Goal: Unclear: Browse casually

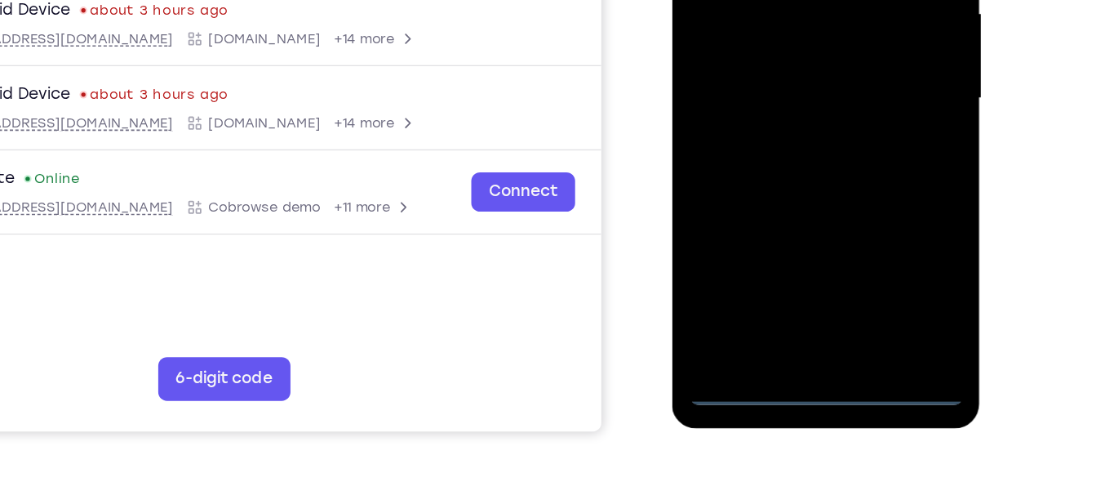
scroll to position [312, 0]
click at [783, 233] on div at bounding box center [787, 16] width 206 height 457
click at [862, 168] on div at bounding box center [787, 16] width 206 height 457
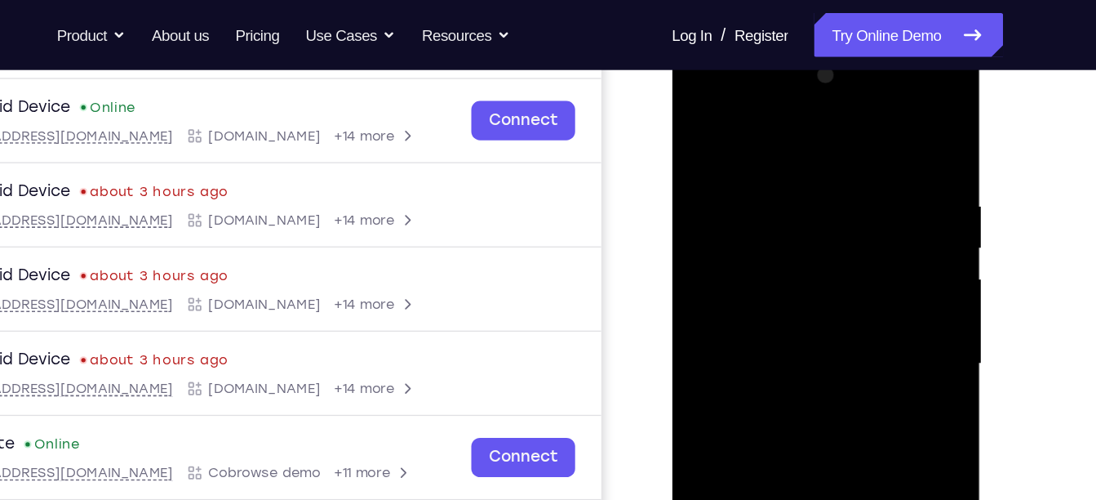
scroll to position [234, 0]
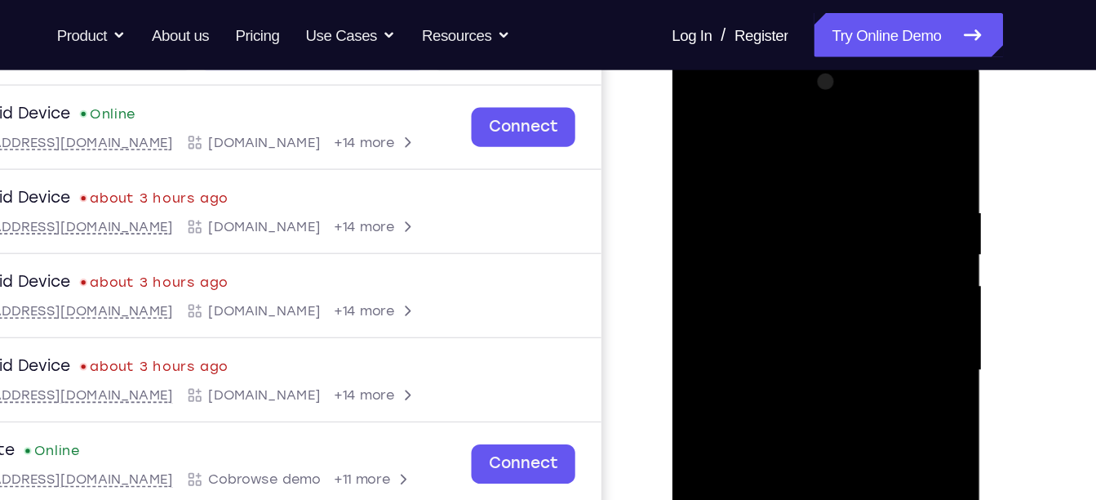
click at [766, 133] on div at bounding box center [787, 288] width 206 height 457
click at [718, 240] on div at bounding box center [787, 288] width 206 height 457
click at [747, 298] on div at bounding box center [787, 288] width 206 height 457
click at [717, 269] on div at bounding box center [787, 288] width 206 height 457
click at [795, 312] on div at bounding box center [787, 288] width 206 height 457
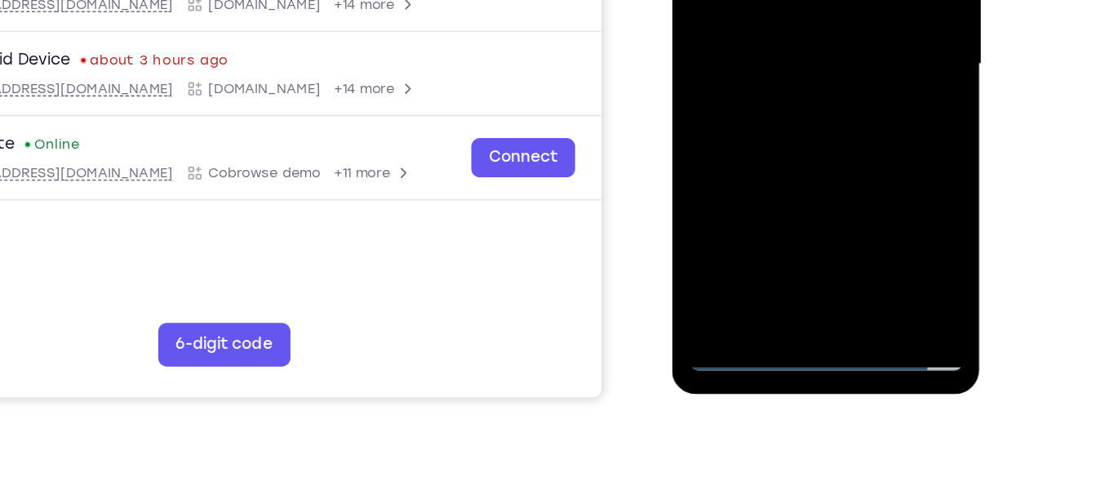
scroll to position [335, 0]
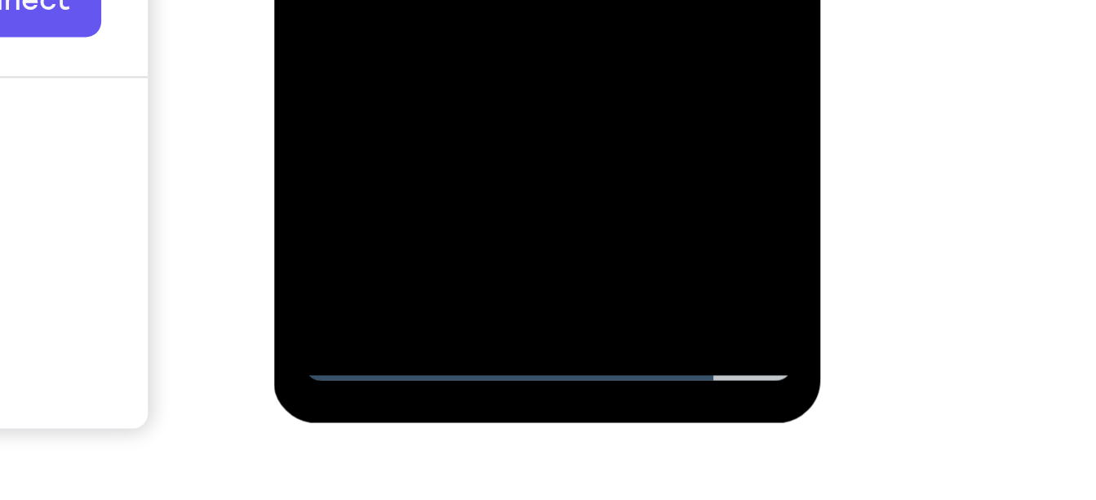
scroll to position [288, 0]
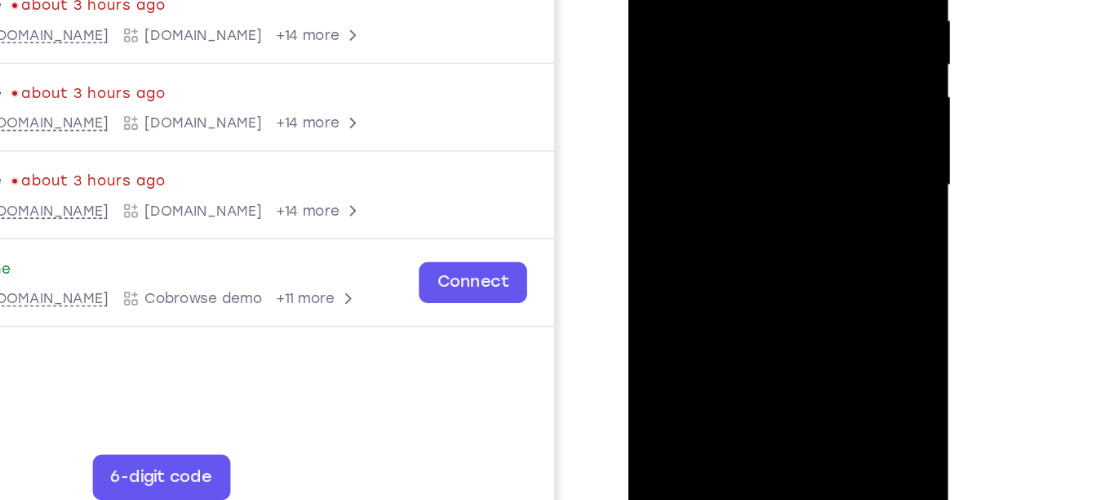
click at [699, 279] on div at bounding box center [744, 90] width 206 height 457
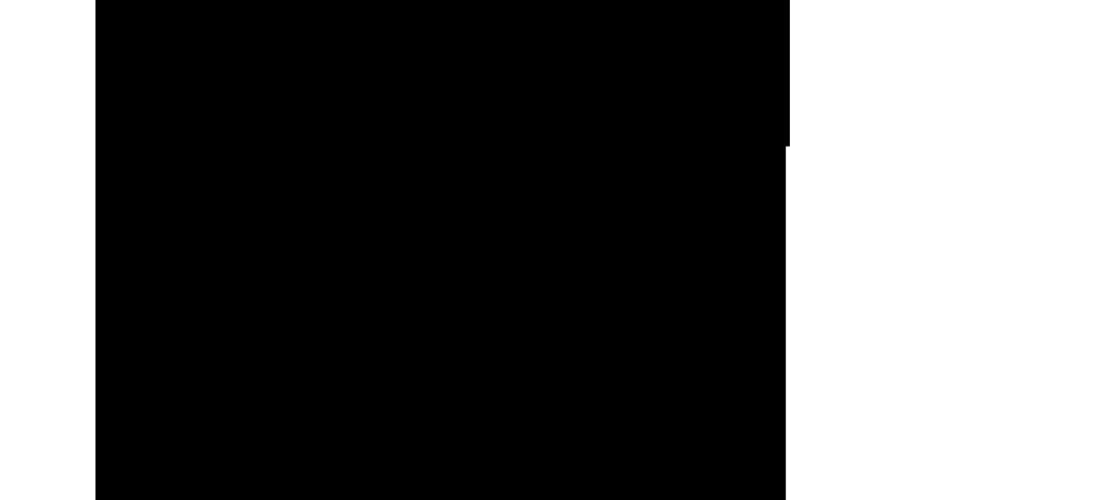
drag, startPoint x: 224, startPoint y: -299, endPoint x: 215, endPoint y: -242, distance: 58.0
drag, startPoint x: 228, startPoint y: -394, endPoint x: 229, endPoint y: -451, distance: 57.1
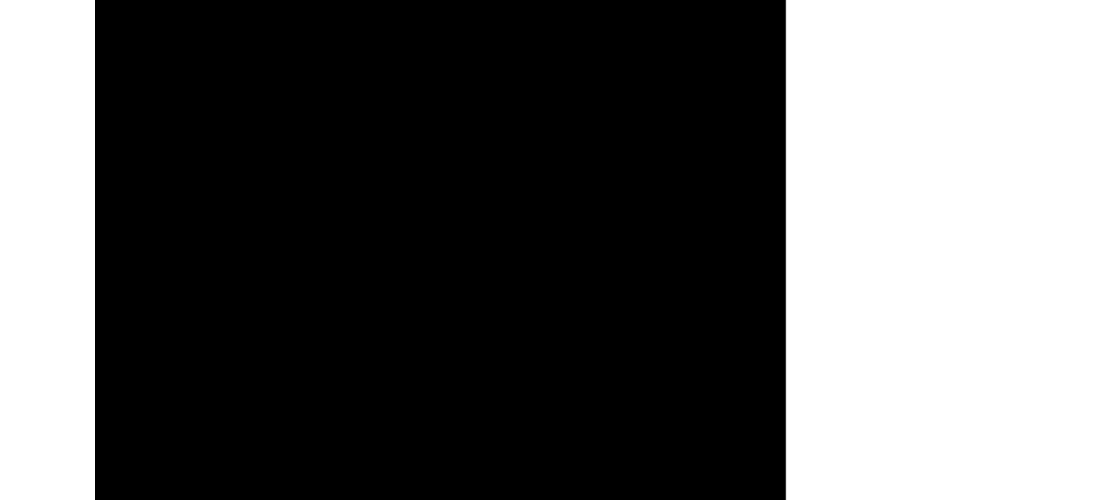
drag, startPoint x: 221, startPoint y: -403, endPoint x: 225, endPoint y: -473, distance: 69.5
drag, startPoint x: 264, startPoint y: -410, endPoint x: 262, endPoint y: -458, distance: 48.2
drag, startPoint x: 259, startPoint y: -417, endPoint x: 258, endPoint y: -479, distance: 62.0
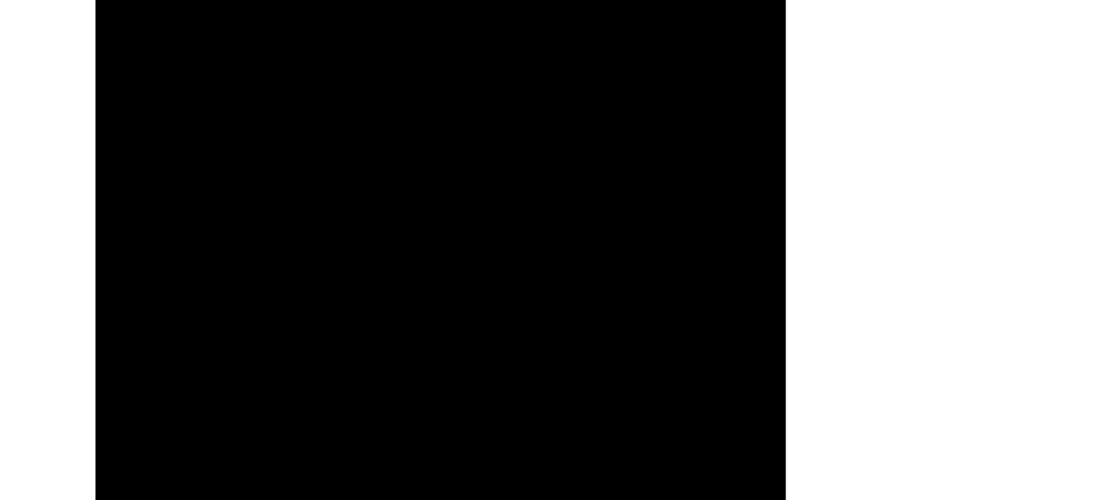
drag, startPoint x: 261, startPoint y: -413, endPoint x: 252, endPoint y: -479, distance: 66.7
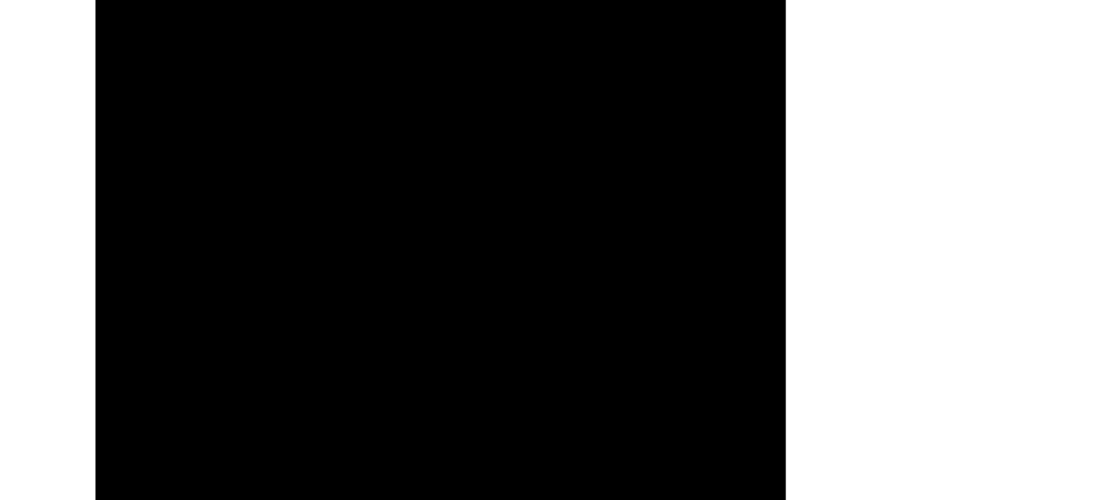
drag, startPoint x: 255, startPoint y: -527, endPoint x: 246, endPoint y: -624, distance: 97.5
drag, startPoint x: 241, startPoint y: -513, endPoint x: 242, endPoint y: -613, distance: 100.4
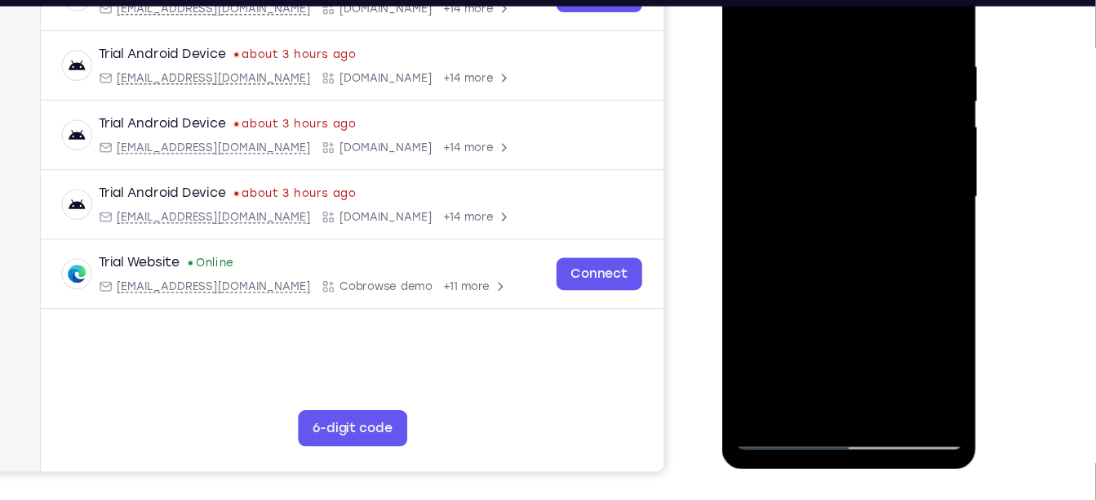
scroll to position [286, 0]
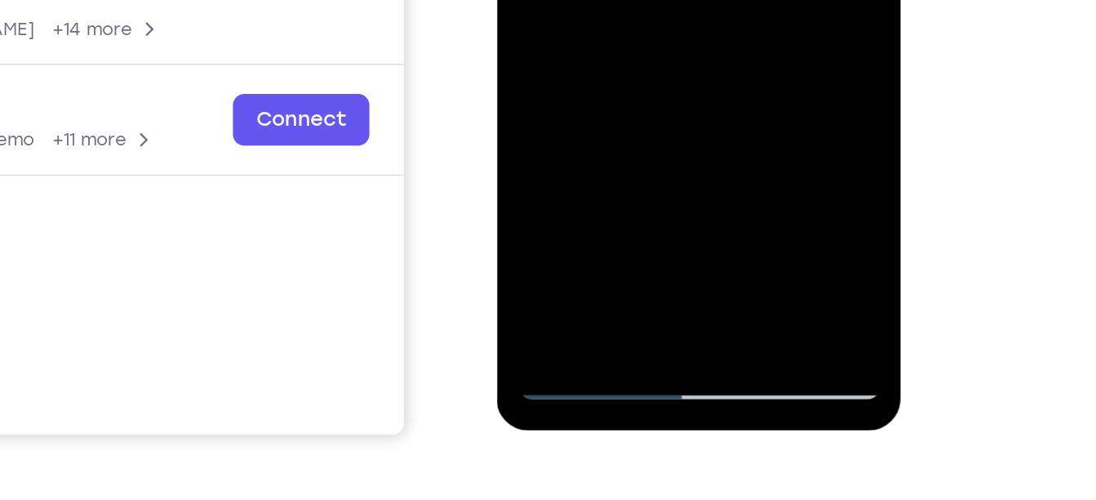
scroll to position [298, 0]
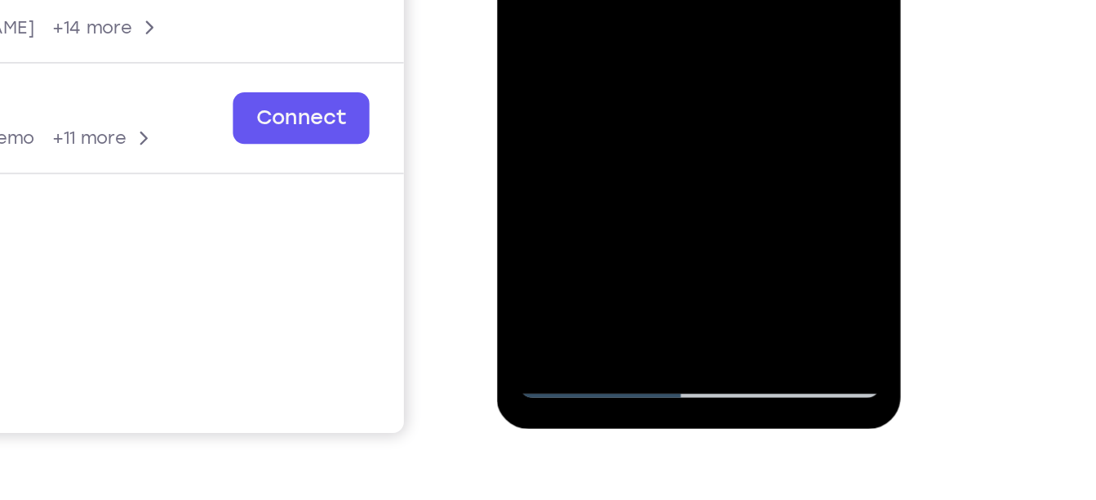
drag, startPoint x: 588, startPoint y: -112, endPoint x: 553, endPoint y: 59, distance: 174.2
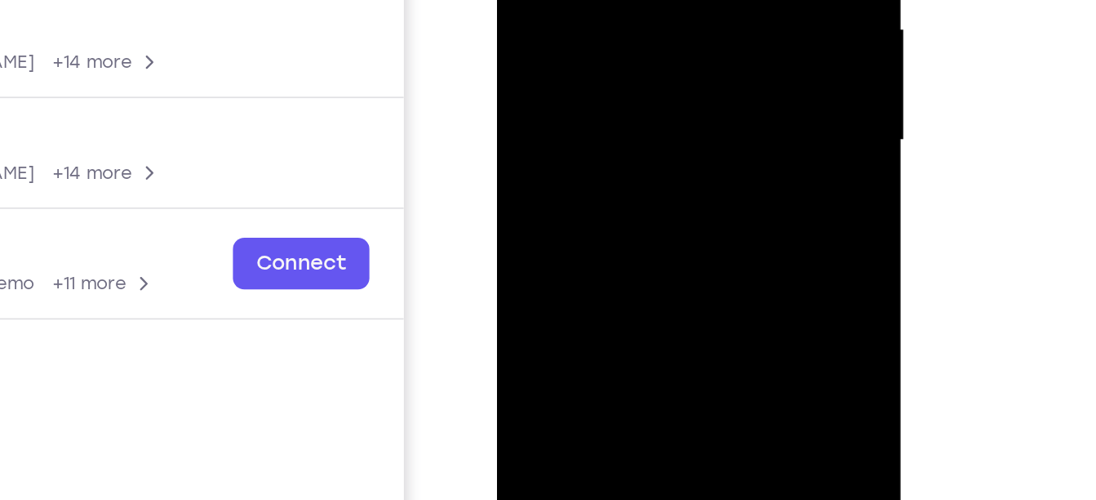
drag, startPoint x: 607, startPoint y: 39, endPoint x: 585, endPoint y: 58, distance: 28.9
drag, startPoint x: 597, startPoint y: -47, endPoint x: 575, endPoint y: 67, distance: 116.4
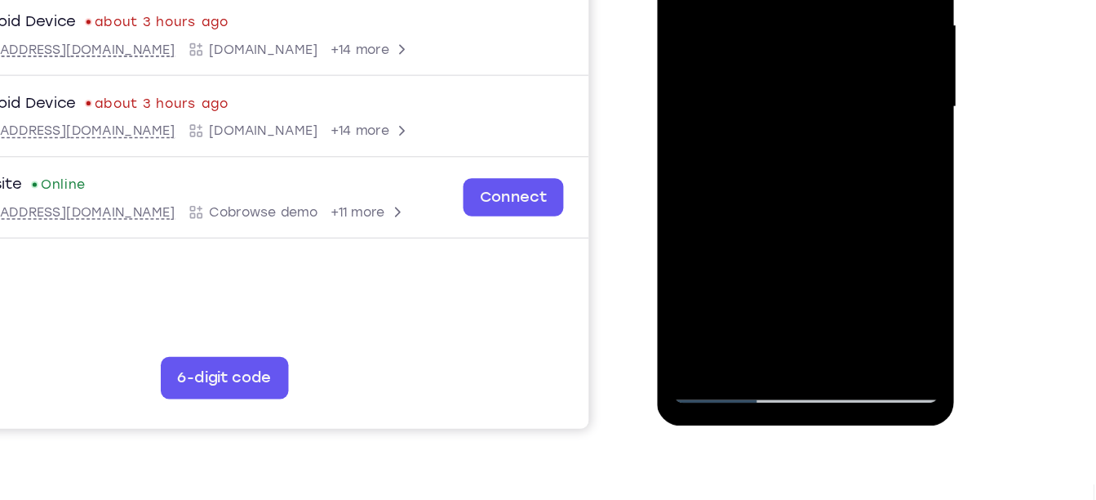
scroll to position [322, 0]
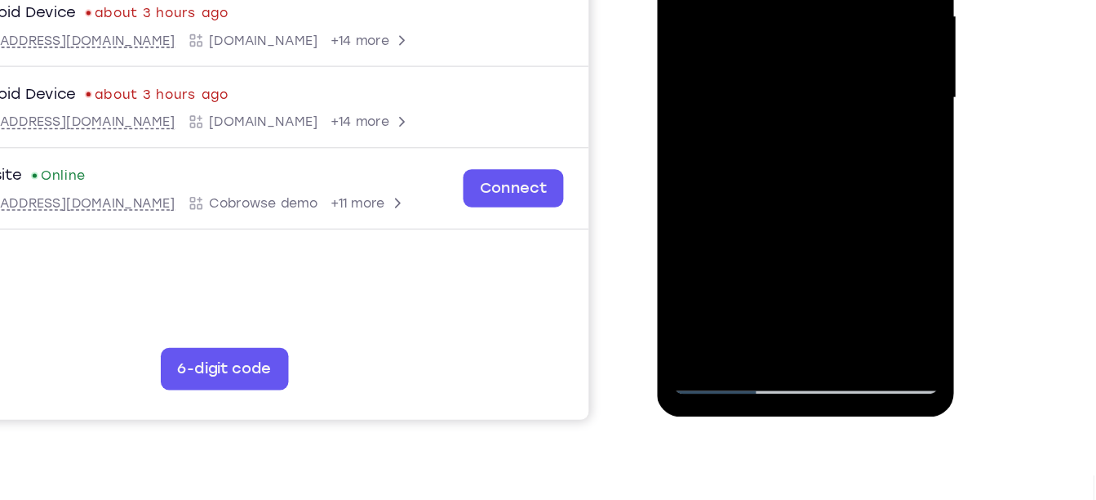
click at [707, 241] on div at bounding box center [772, 27] width 206 height 457
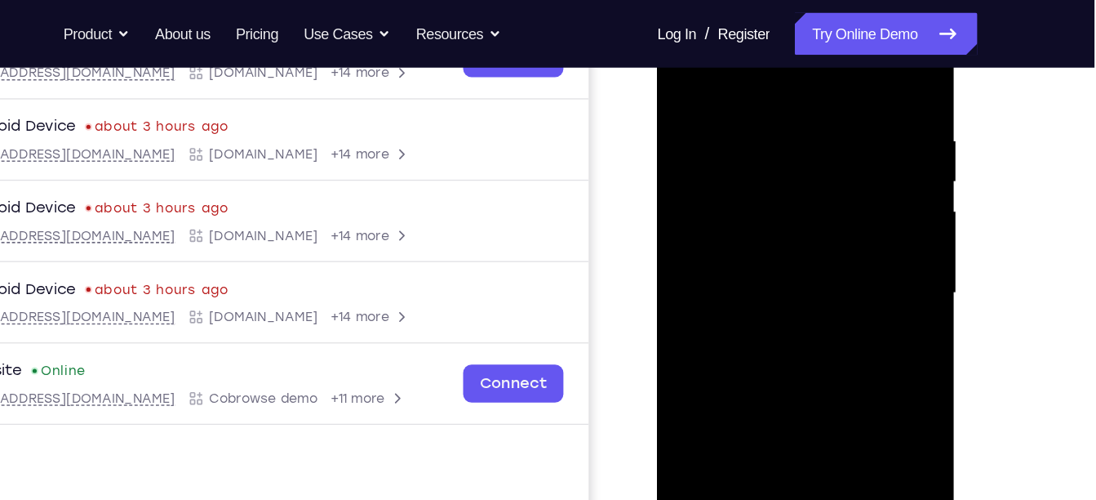
scroll to position [283, 0]
click at [757, 85] on div at bounding box center [772, 224] width 206 height 457
click at [767, 214] on div at bounding box center [772, 224] width 206 height 457
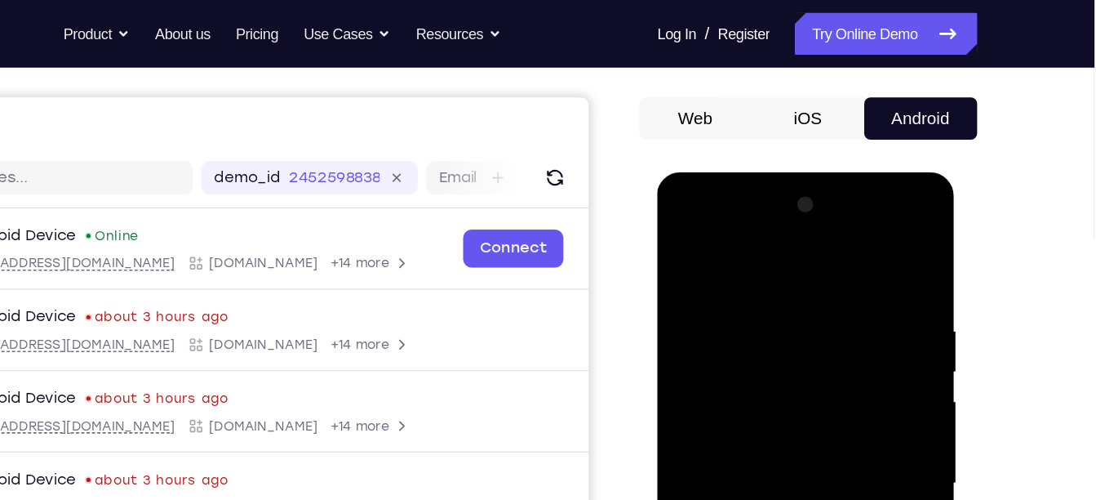
scroll to position [135, 0]
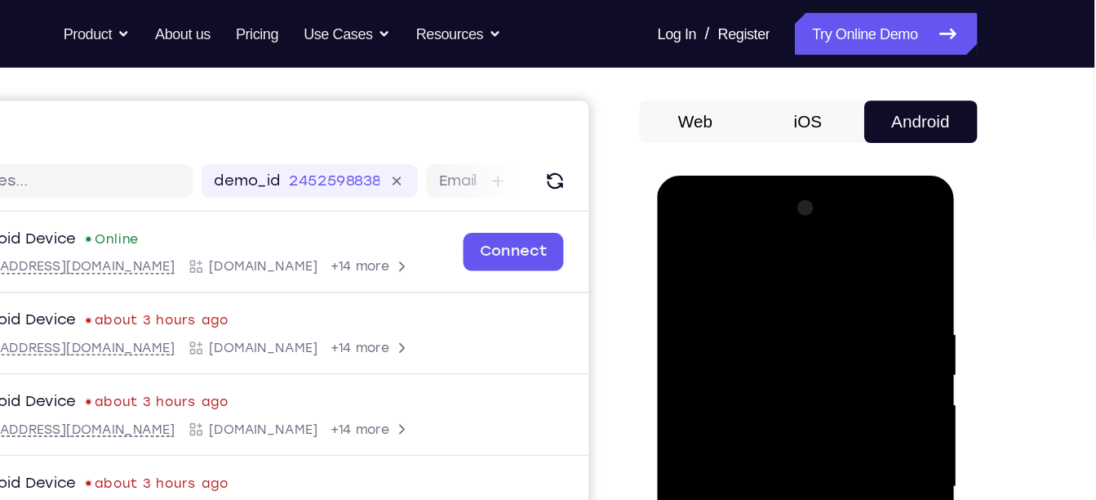
click at [764, 216] on div at bounding box center [772, 415] width 206 height 457
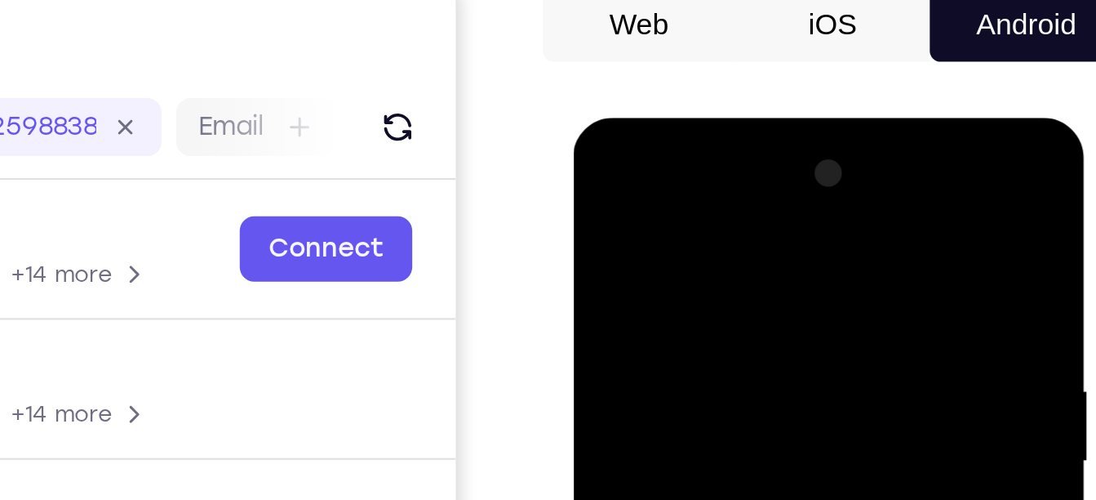
click at [663, 178] on div at bounding box center [689, 358] width 206 height 457
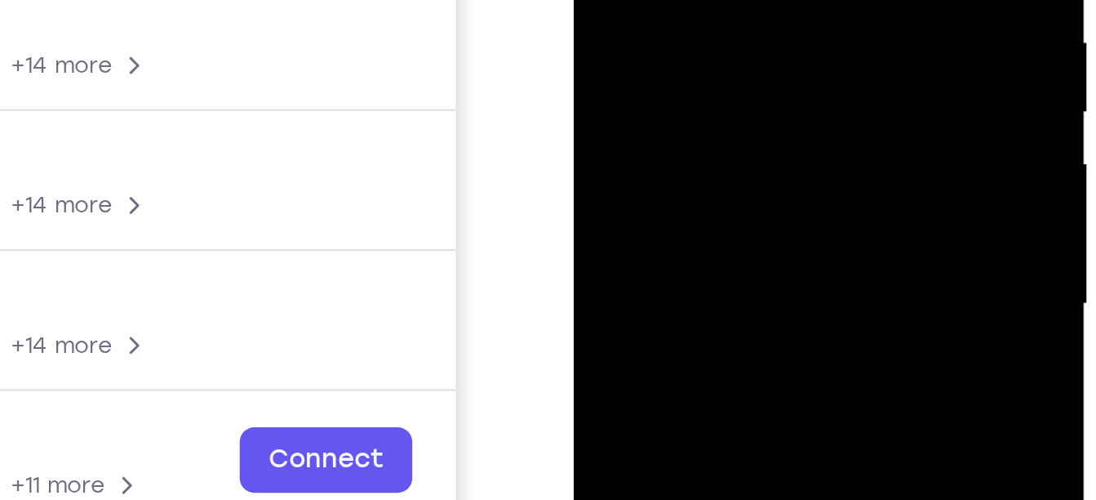
click at [671, 40] on div at bounding box center [689, 10] width 206 height 457
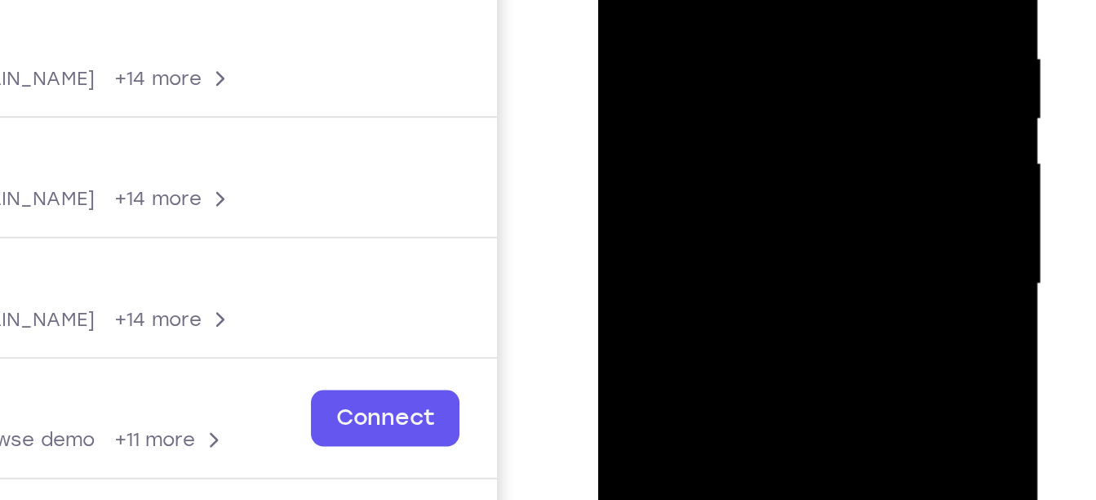
click at [712, 147] on div at bounding box center [714, 64] width 206 height 457
click at [686, 56] on div at bounding box center [714, 64] width 206 height 457
click at [681, 15] on div at bounding box center [714, 64] width 206 height 457
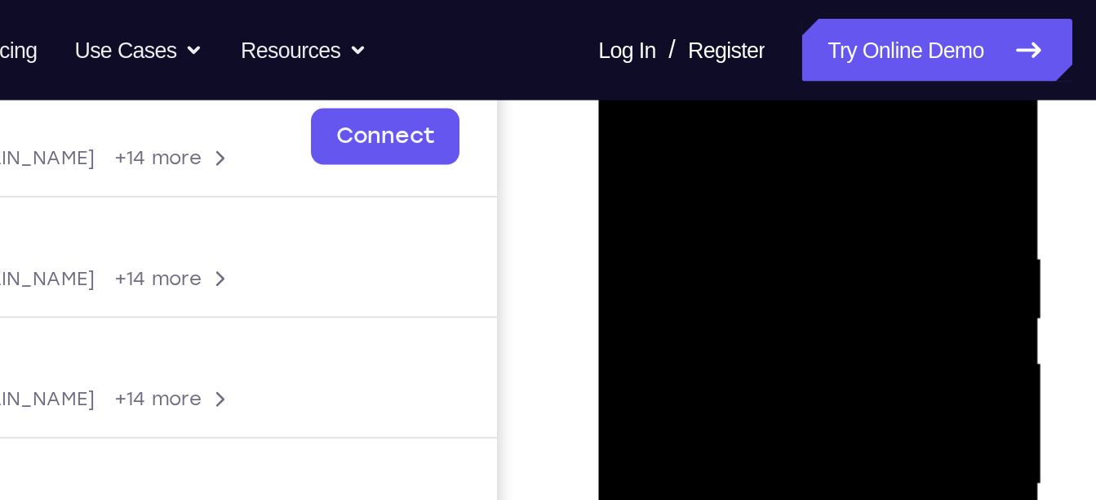
scroll to position [258, 0]
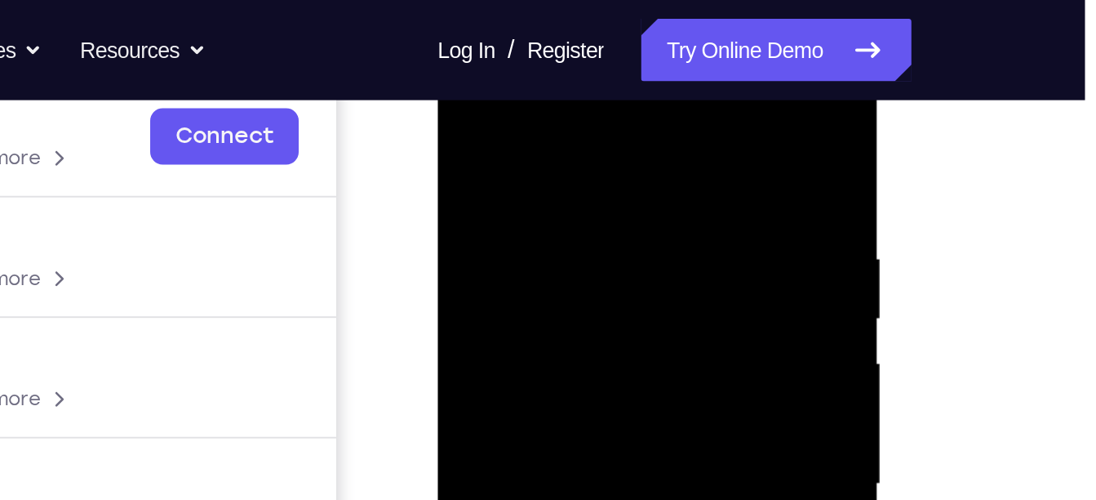
click at [522, 186] on div at bounding box center [553, 263] width 206 height 457
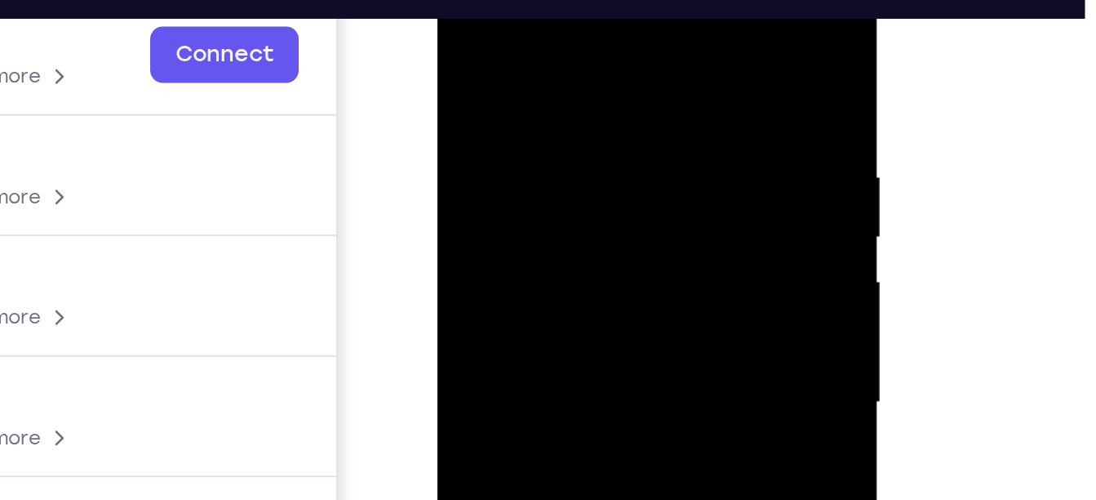
click at [530, 109] on div at bounding box center [553, 183] width 206 height 457
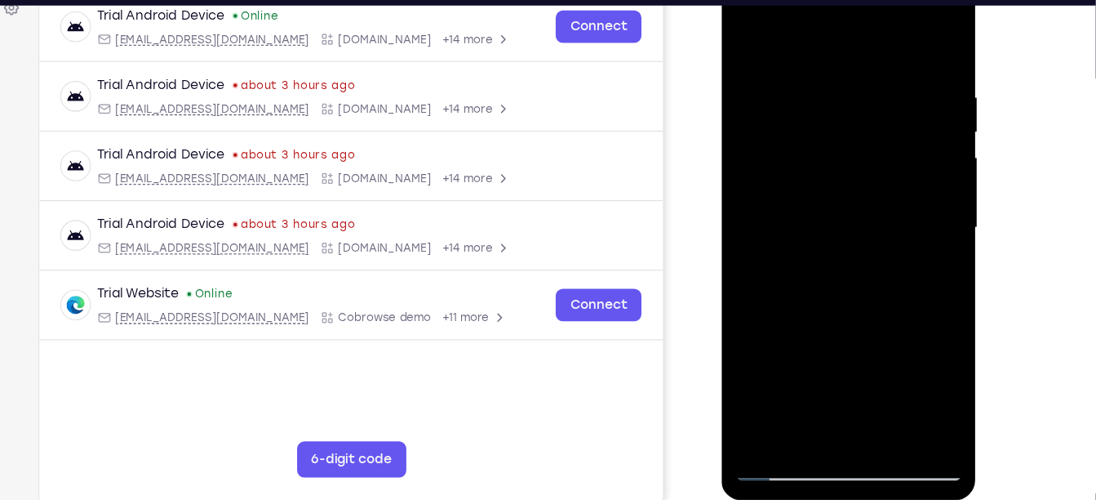
click at [795, 232] on div at bounding box center [837, 202] width 206 height 457
click at [795, 18] on div at bounding box center [837, 202] width 206 height 457
click at [755, 91] on div at bounding box center [837, 202] width 206 height 457
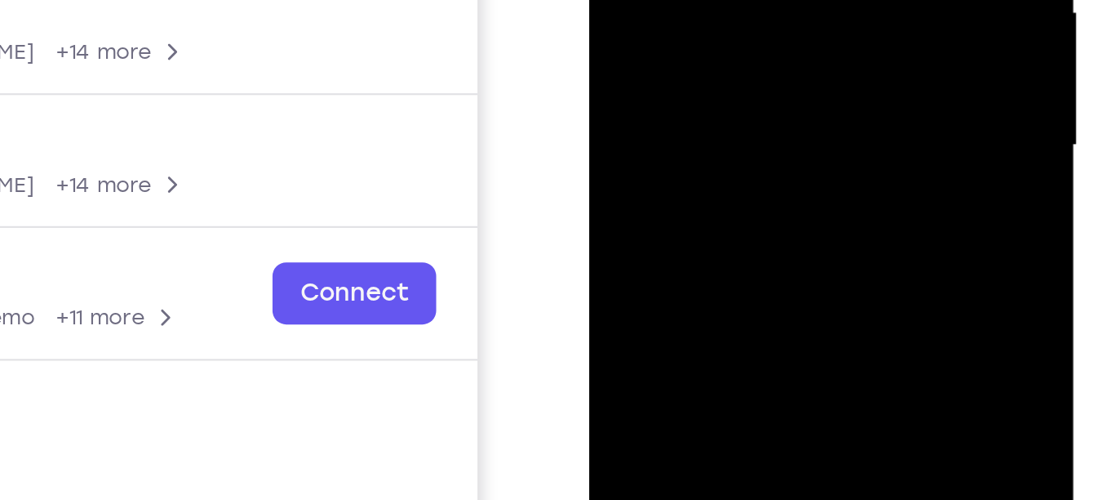
drag, startPoint x: 722, startPoint y: -42, endPoint x: 717, endPoint y: -131, distance: 88.3
drag, startPoint x: 742, startPoint y: -24, endPoint x: 742, endPoint y: -51, distance: 26.1
drag, startPoint x: 745, startPoint y: -28, endPoint x: 744, endPoint y: -69, distance: 40.8
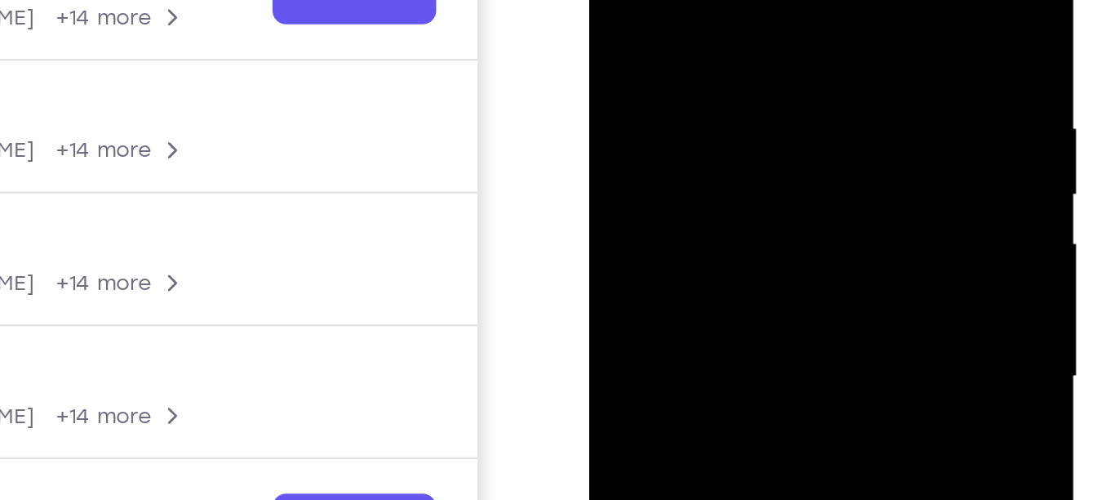
click at [627, 47] on div at bounding box center [705, 110] width 206 height 457
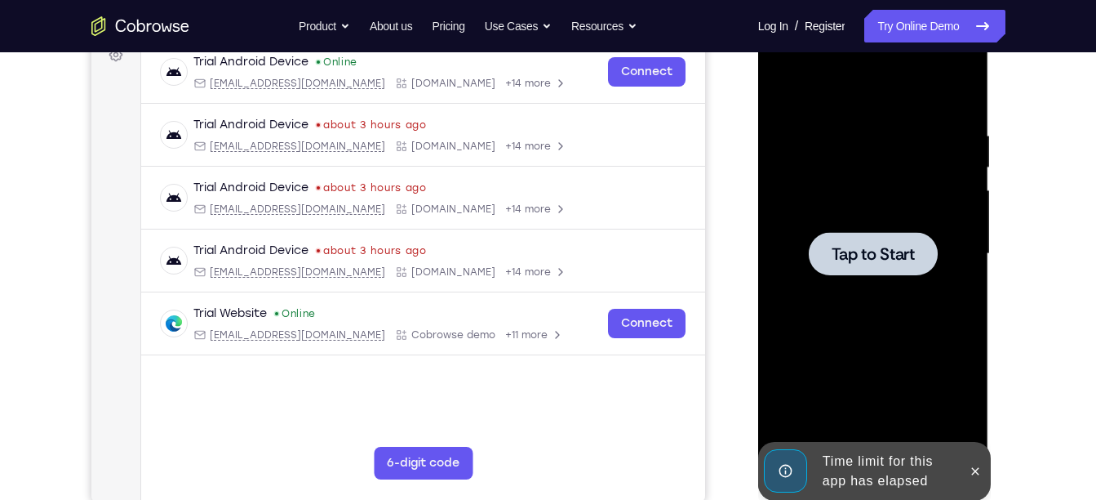
click at [887, 241] on div at bounding box center [873, 253] width 129 height 43
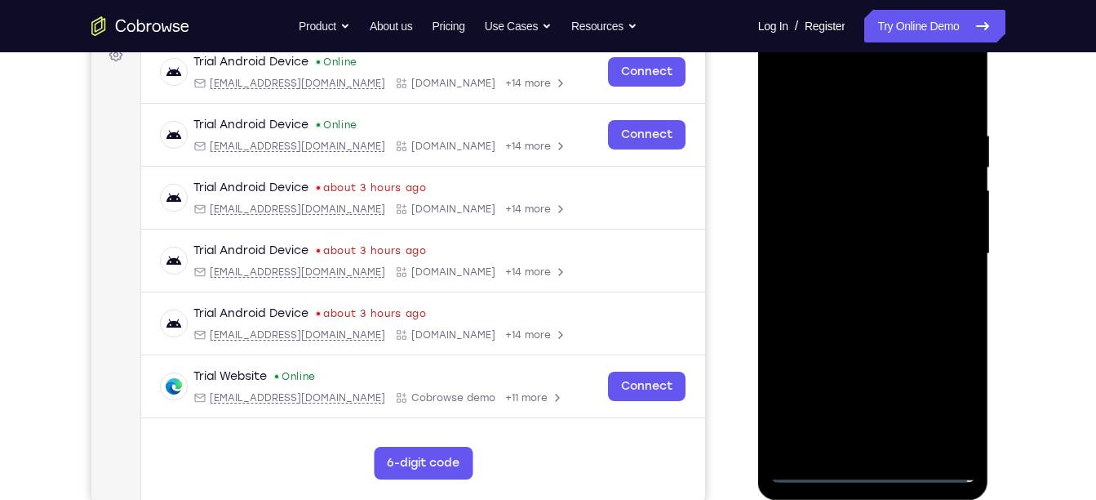
click at [872, 469] on div at bounding box center [873, 253] width 206 height 457
click at [946, 389] on div at bounding box center [873, 253] width 206 height 457
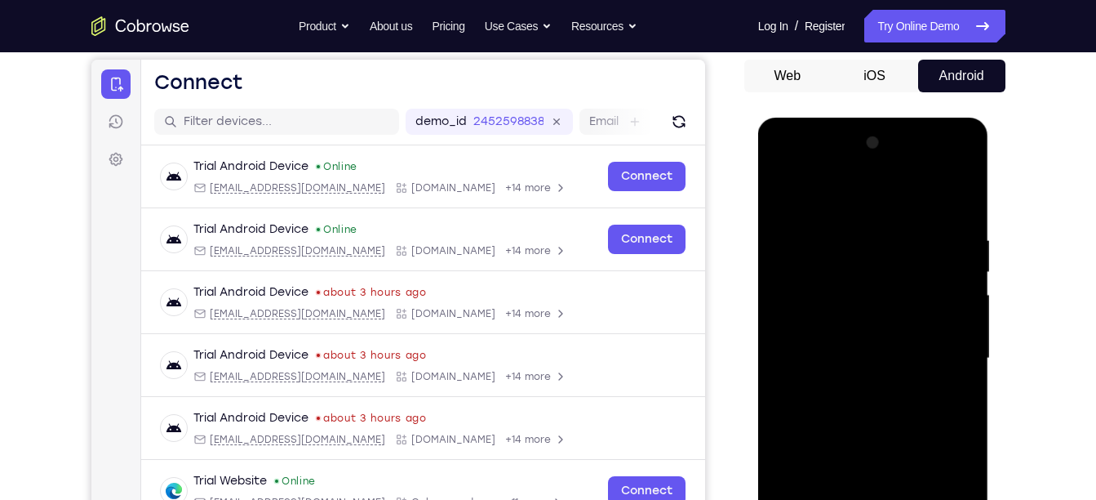
scroll to position [150, 0]
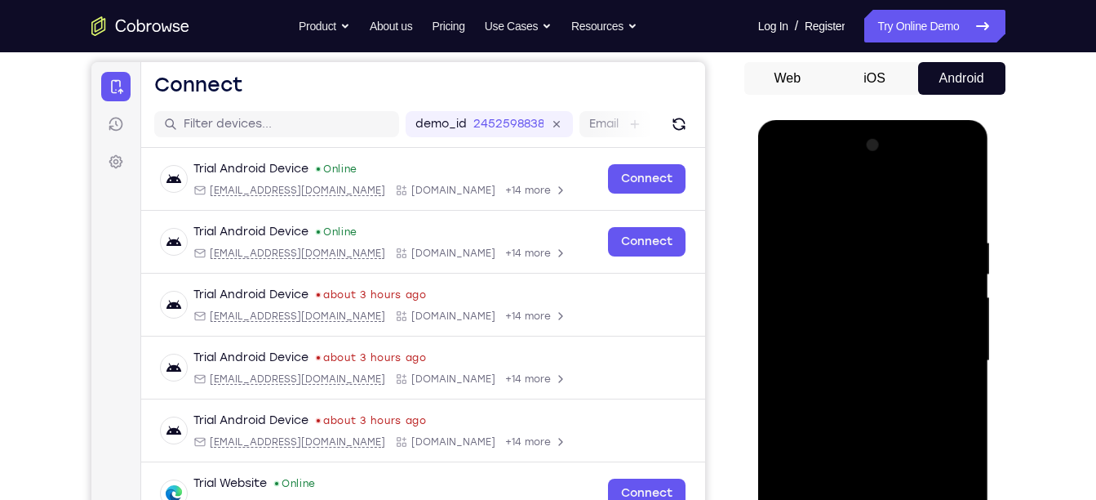
click at [835, 202] on div at bounding box center [873, 360] width 206 height 457
click at [868, 264] on div at bounding box center [873, 360] width 206 height 457
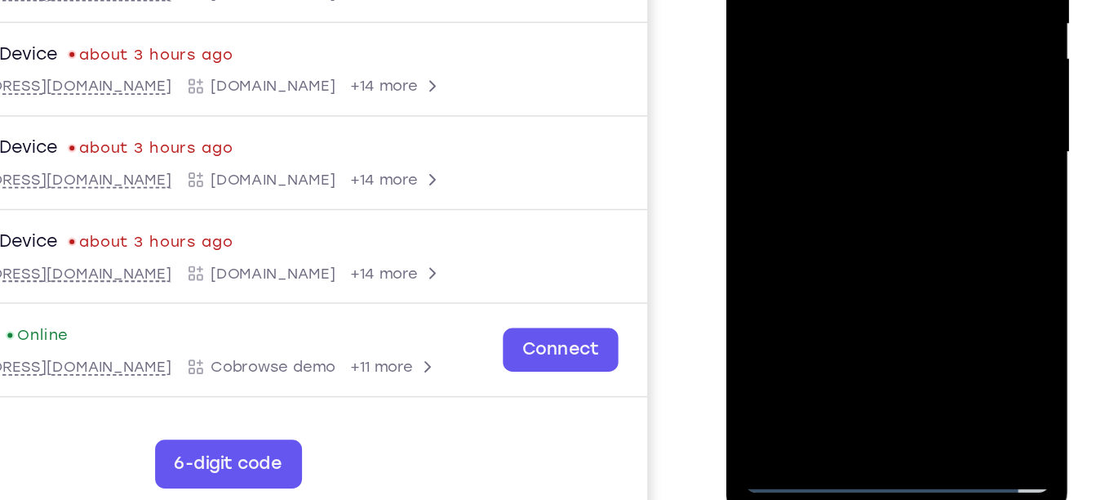
scroll to position [245, 0]
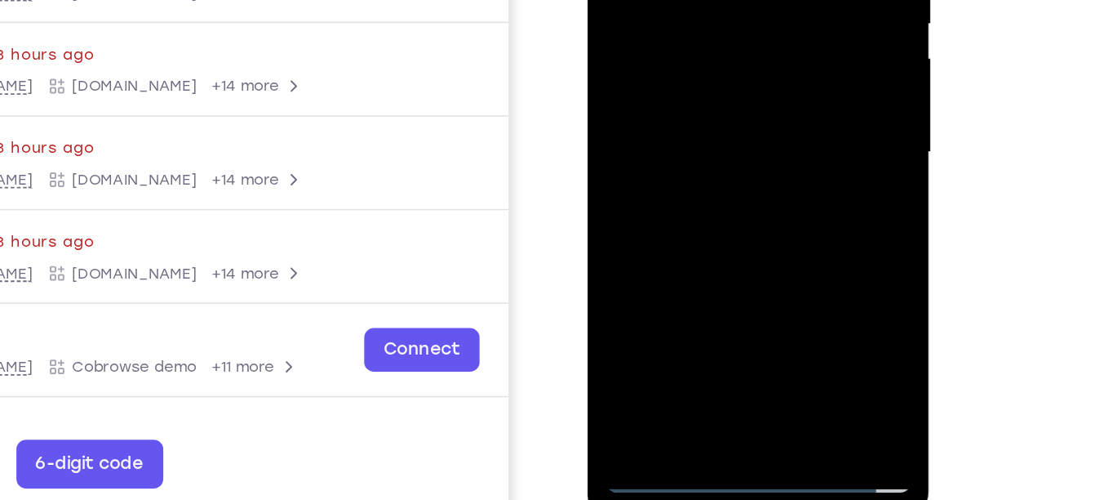
click at [688, 139] on div at bounding box center [703, 35] width 206 height 457
drag, startPoint x: 729, startPoint y: 79, endPoint x: 729, endPoint y: 38, distance: 40.8
click at [729, 38] on div at bounding box center [703, 35] width 206 height 457
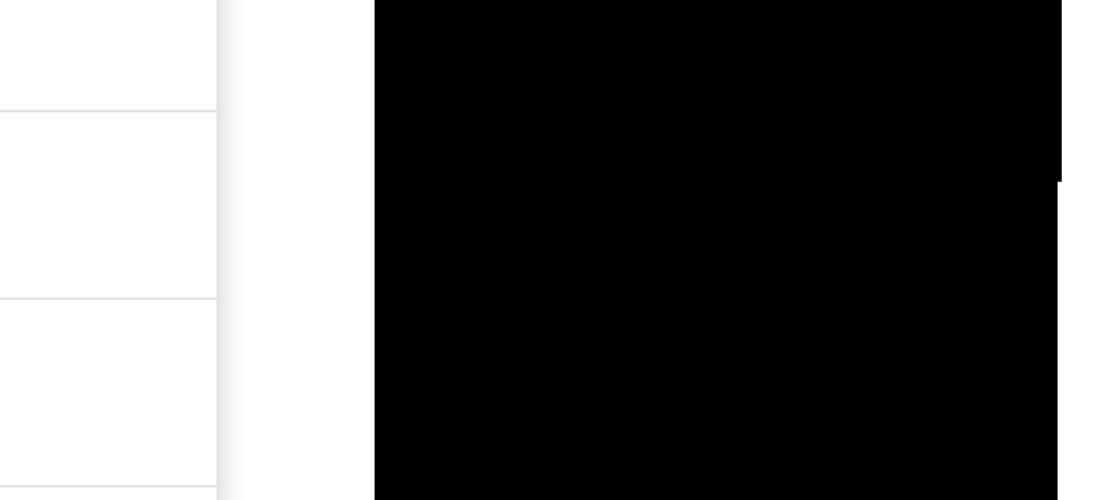
drag, startPoint x: 517, startPoint y: -248, endPoint x: 516, endPoint y: -340, distance: 92.2
drag, startPoint x: 522, startPoint y: -244, endPoint x: 522, endPoint y: -311, distance: 66.9
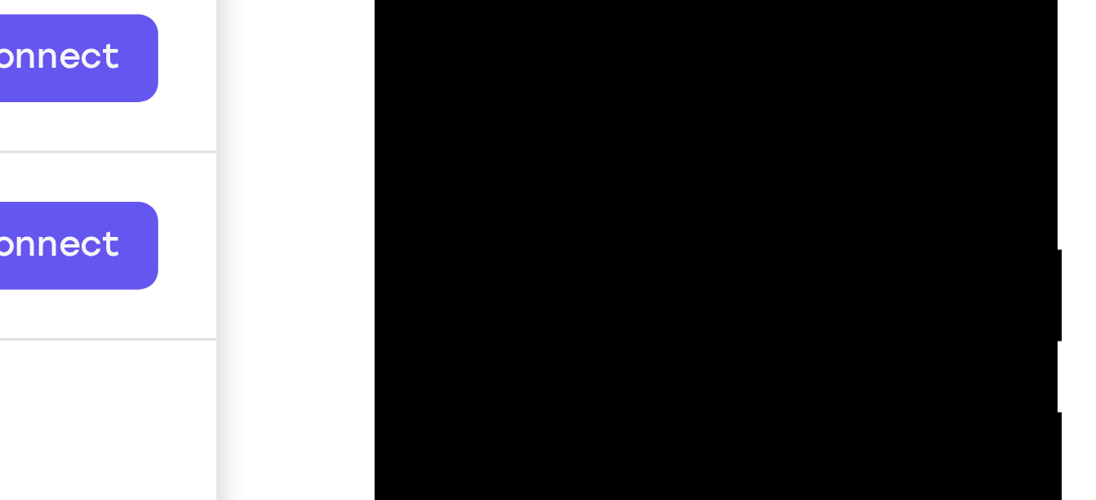
click at [553, 0] on div at bounding box center [490, 124] width 206 height 457
drag, startPoint x: 494, startPoint y: 11, endPoint x: 491, endPoint y: -80, distance: 91.5
click at [491, 0] on div at bounding box center [490, 124] width 206 height 457
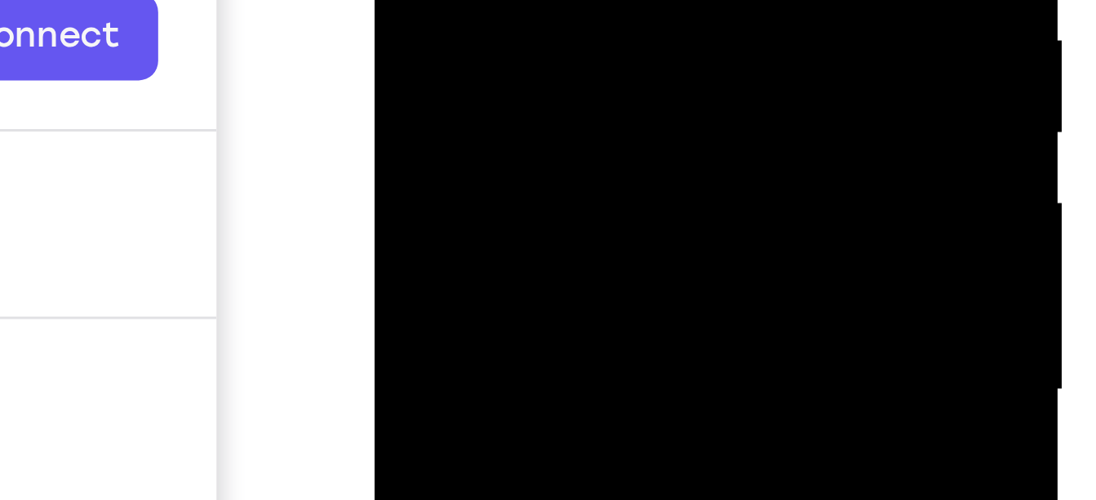
drag, startPoint x: 473, startPoint y: -192, endPoint x: 473, endPoint y: -167, distance: 24.5
drag, startPoint x: 482, startPoint y: -112, endPoint x: 479, endPoint y: -212, distance: 100.4
drag, startPoint x: 488, startPoint y: -120, endPoint x: 487, endPoint y: -211, distance: 90.6
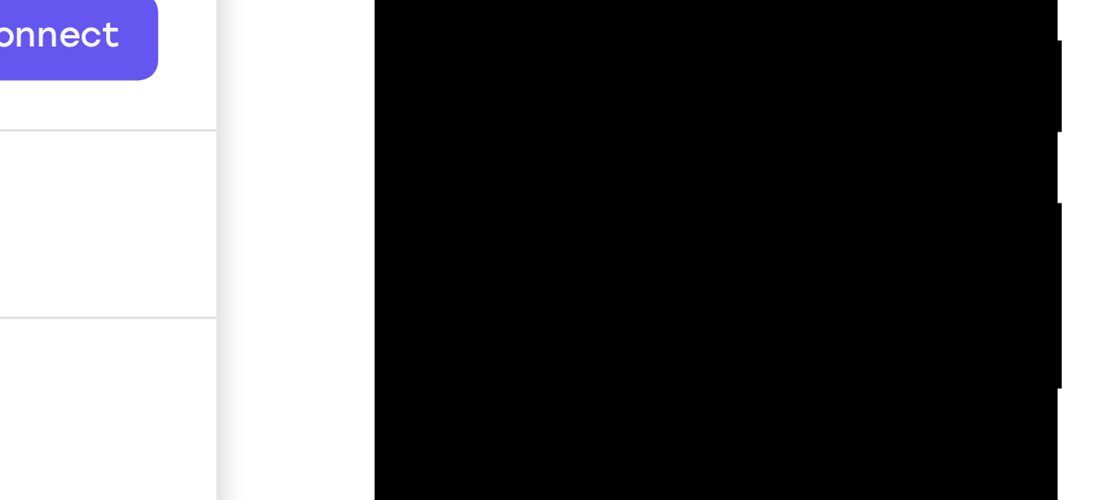
drag, startPoint x: 487, startPoint y: -107, endPoint x: 492, endPoint y: -206, distance: 98.9
drag, startPoint x: 491, startPoint y: -123, endPoint x: 494, endPoint y: -212, distance: 89.0
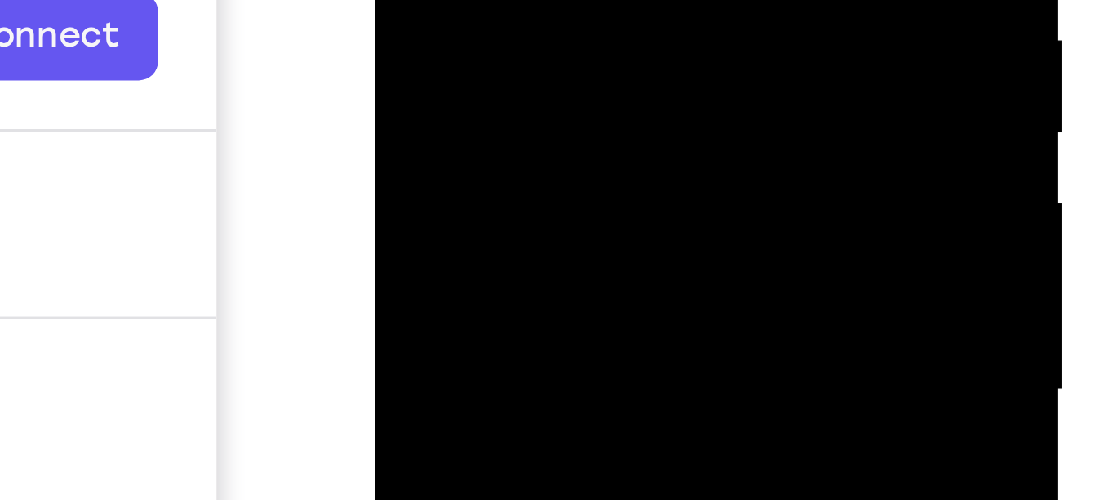
drag, startPoint x: 500, startPoint y: -103, endPoint x: 493, endPoint y: -170, distance: 67.2
drag, startPoint x: 486, startPoint y: -121, endPoint x: 492, endPoint y: -195, distance: 74.5
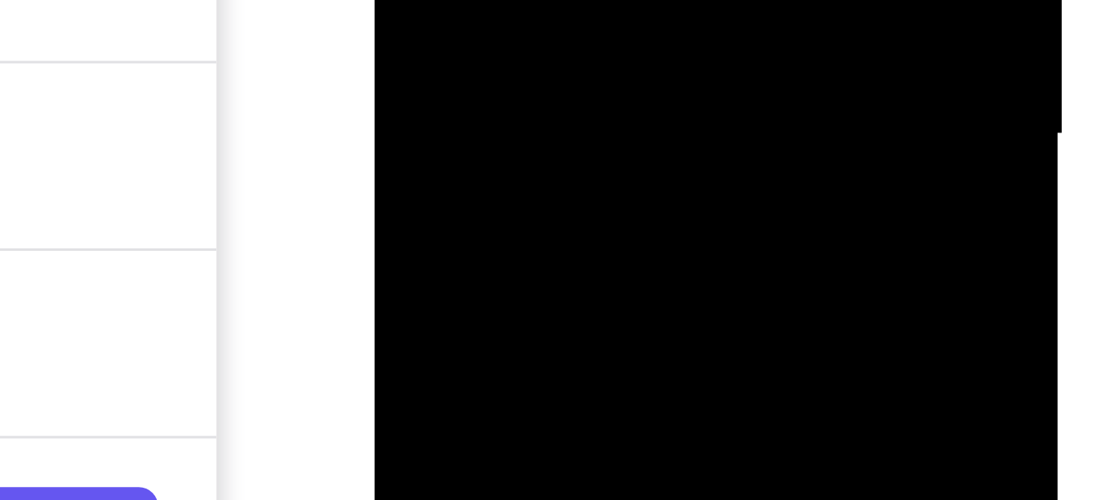
drag, startPoint x: 500, startPoint y: -309, endPoint x: 501, endPoint y: -382, distance: 73.5
drag, startPoint x: 504, startPoint y: -281, endPoint x: 505, endPoint y: -327, distance: 46.6
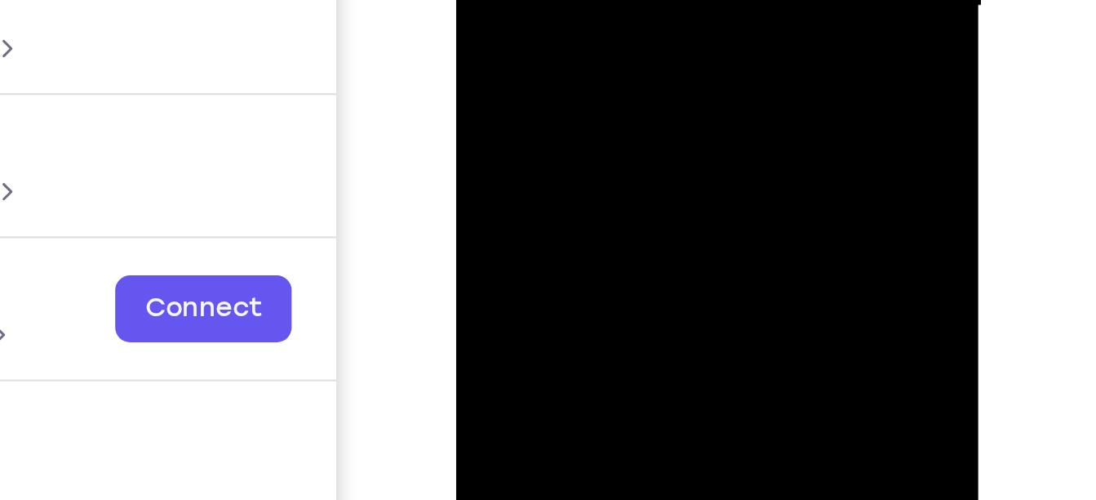
drag, startPoint x: 570, startPoint y: -241, endPoint x: 569, endPoint y: -273, distance: 32.7
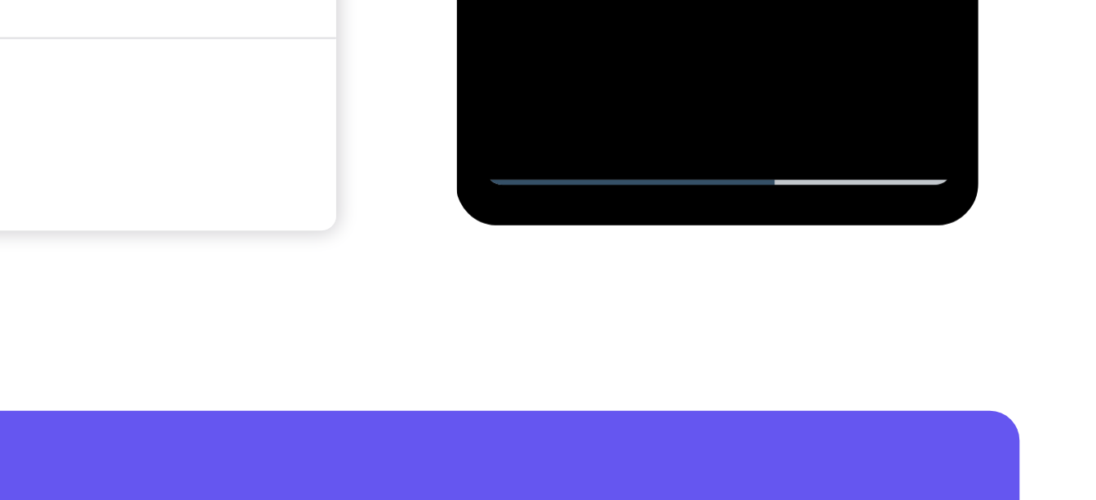
scroll to position [376, 0]
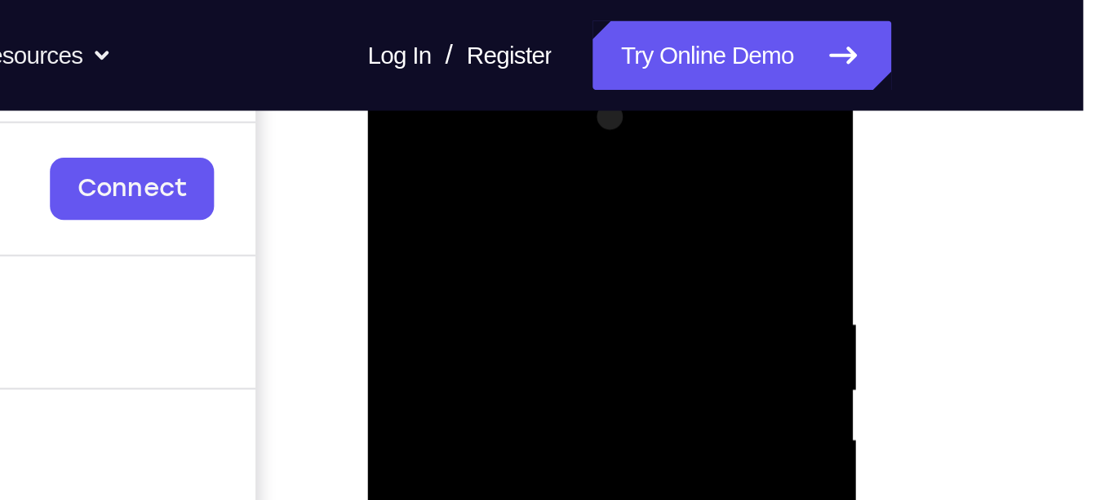
scroll to position [239, 0]
click at [544, 142] on div at bounding box center [483, 306] width 206 height 457
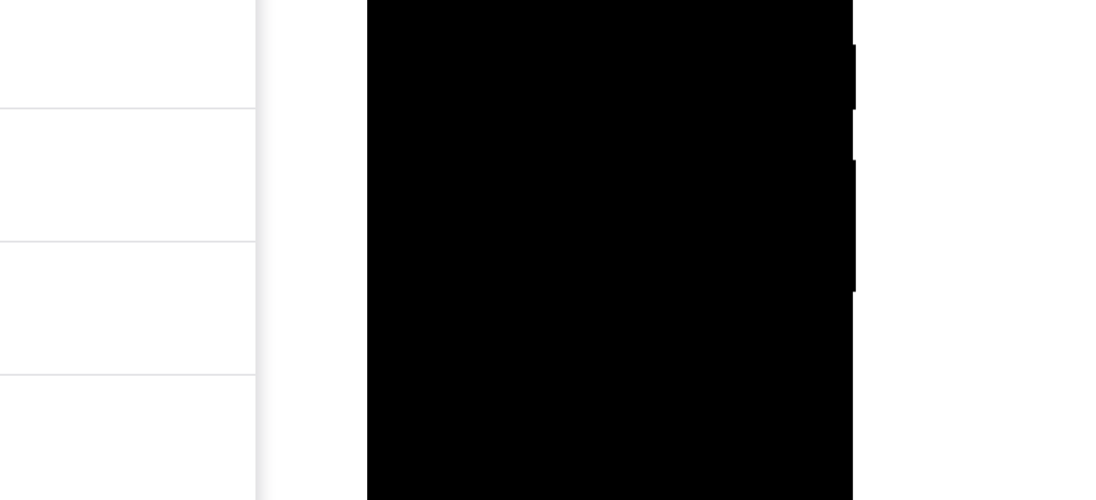
drag, startPoint x: 505, startPoint y: -73, endPoint x: 482, endPoint y: -27, distance: 51.1
click at [482, 0] on div at bounding box center [483, 25] width 206 height 457
drag, startPoint x: 464, startPoint y: 89, endPoint x: 454, endPoint y: -69, distance: 157.9
click at [454, 0] on div at bounding box center [483, 25] width 206 height 457
drag, startPoint x: 460, startPoint y: 86, endPoint x: 451, endPoint y: -38, distance: 124.4
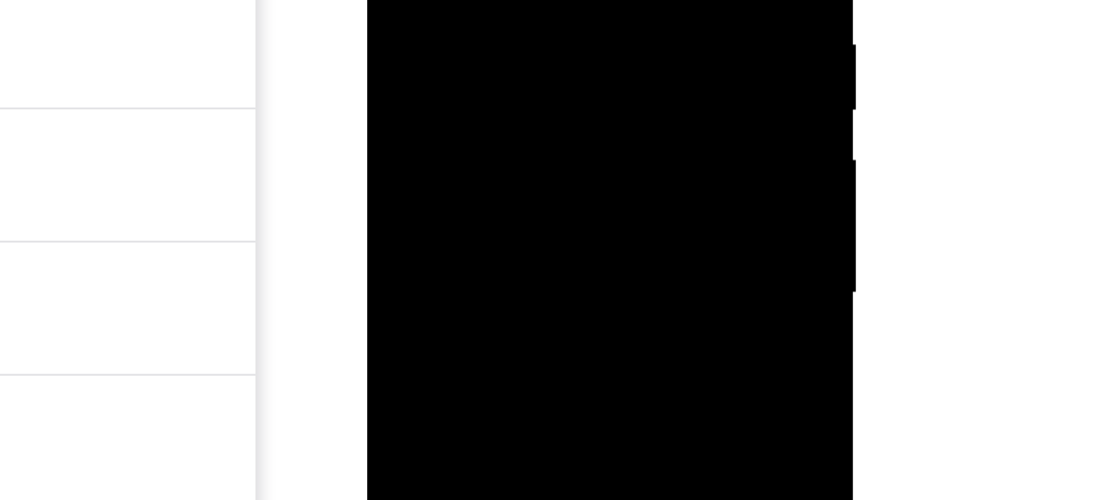
click at [451, 0] on div at bounding box center [483, 25] width 206 height 457
drag, startPoint x: 451, startPoint y: 15, endPoint x: 449, endPoint y: -52, distance: 66.9
click at [449, 0] on div at bounding box center [483, 25] width 206 height 457
drag, startPoint x: 461, startPoint y: 28, endPoint x: 455, endPoint y: -113, distance: 140.5
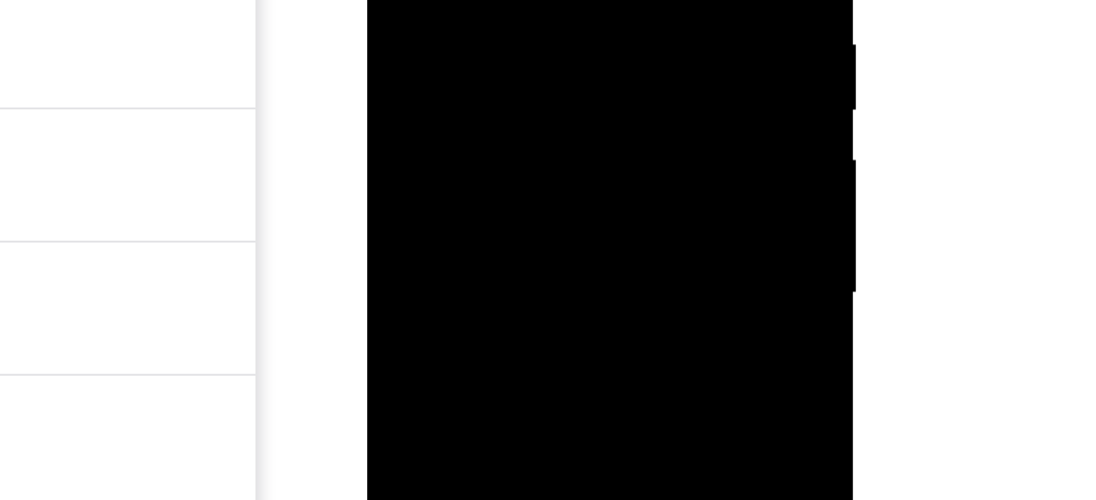
click at [455, 0] on div at bounding box center [483, 25] width 206 height 457
drag, startPoint x: 464, startPoint y: 31, endPoint x: 451, endPoint y: -96, distance: 128.0
click at [451, 0] on div at bounding box center [483, 25] width 206 height 457
drag, startPoint x: 460, startPoint y: 21, endPoint x: 458, endPoint y: -110, distance: 131.4
click at [458, 0] on div at bounding box center [483, 25] width 206 height 457
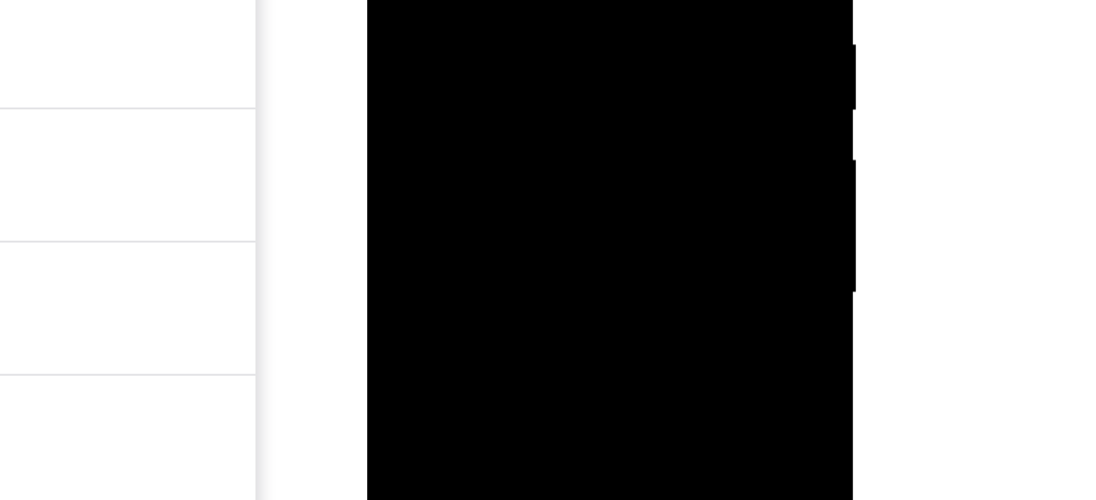
drag, startPoint x: 460, startPoint y: 7, endPoint x: 455, endPoint y: -102, distance: 108.7
click at [455, 0] on div at bounding box center [483, 25] width 206 height 457
drag, startPoint x: 481, startPoint y: 40, endPoint x: 465, endPoint y: -13, distance: 55.3
click at [465, 0] on div at bounding box center [483, 25] width 206 height 457
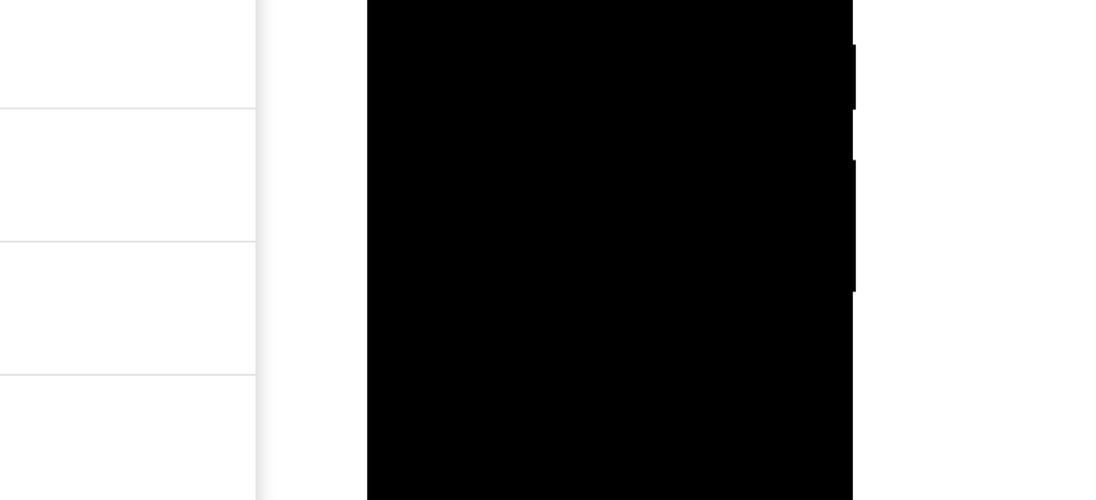
click at [489, 26] on div at bounding box center [483, 25] width 206 height 457
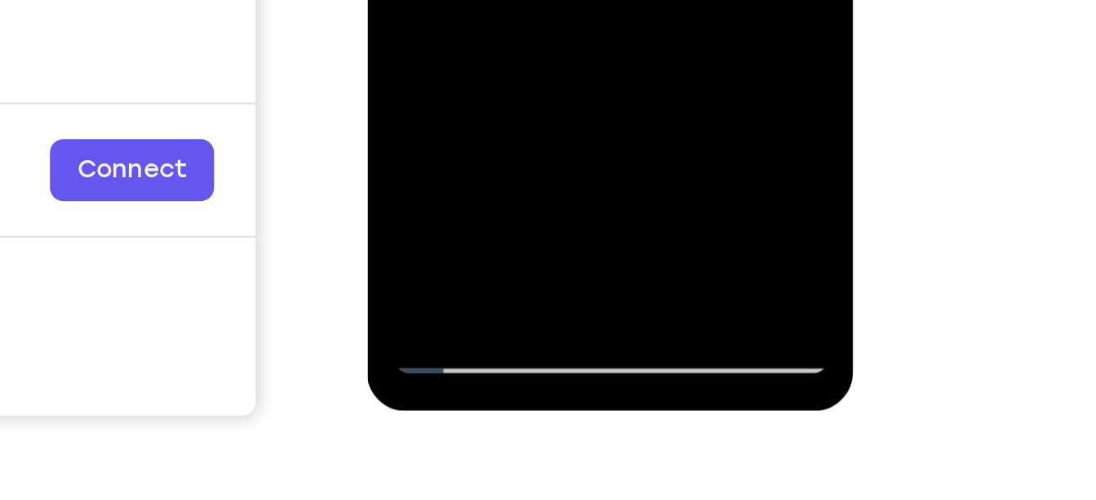
scroll to position [299, 0]
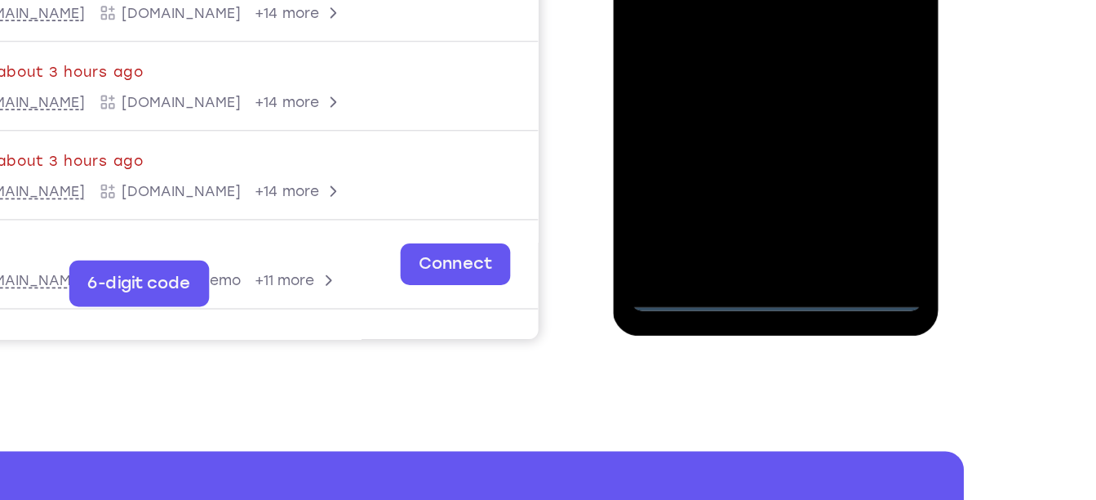
scroll to position [377, 0]
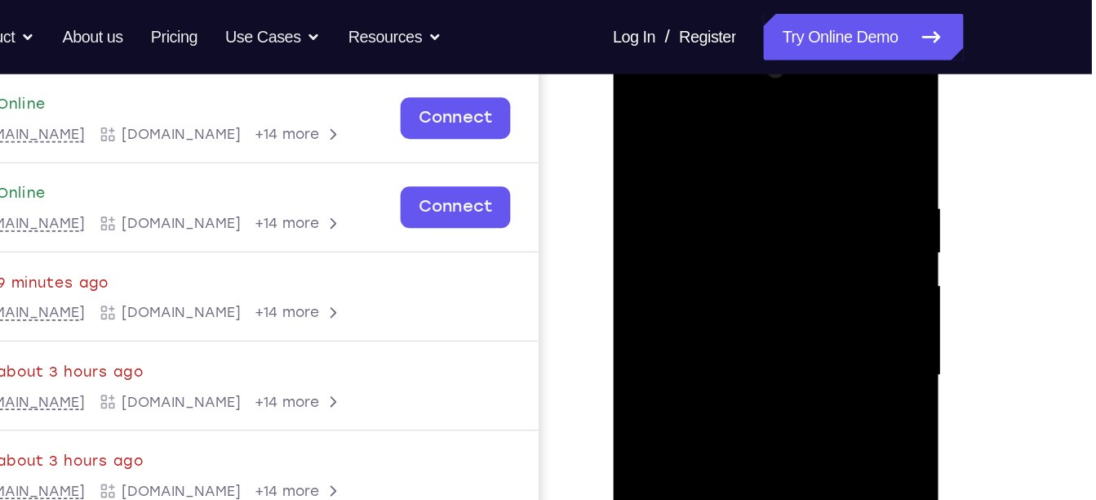
scroll to position [245, 0]
click at [714, 115] on div at bounding box center [728, 275] width 206 height 457
click at [704, 181] on div at bounding box center [728, 275] width 206 height 457
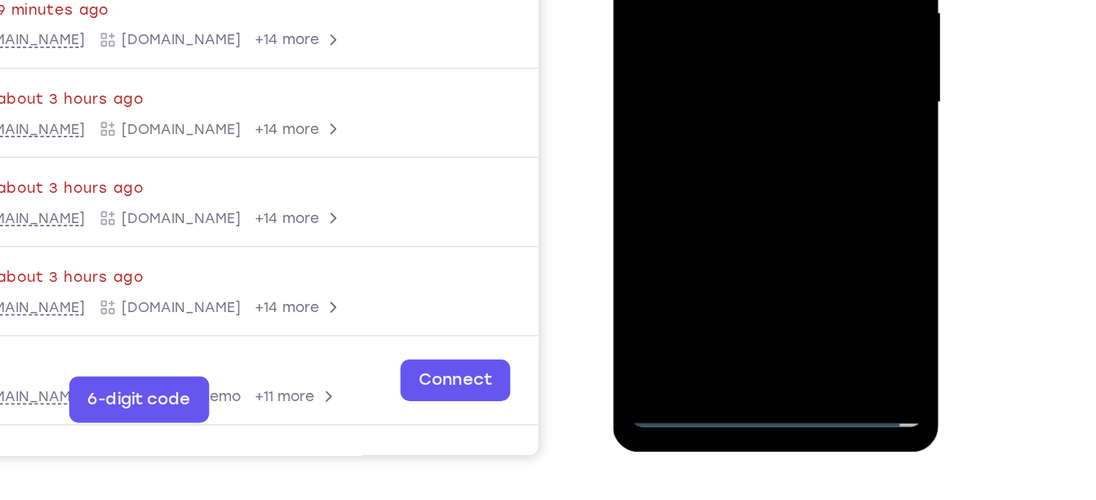
scroll to position [292, 0]
click at [712, 114] on div at bounding box center [728, 1] width 206 height 457
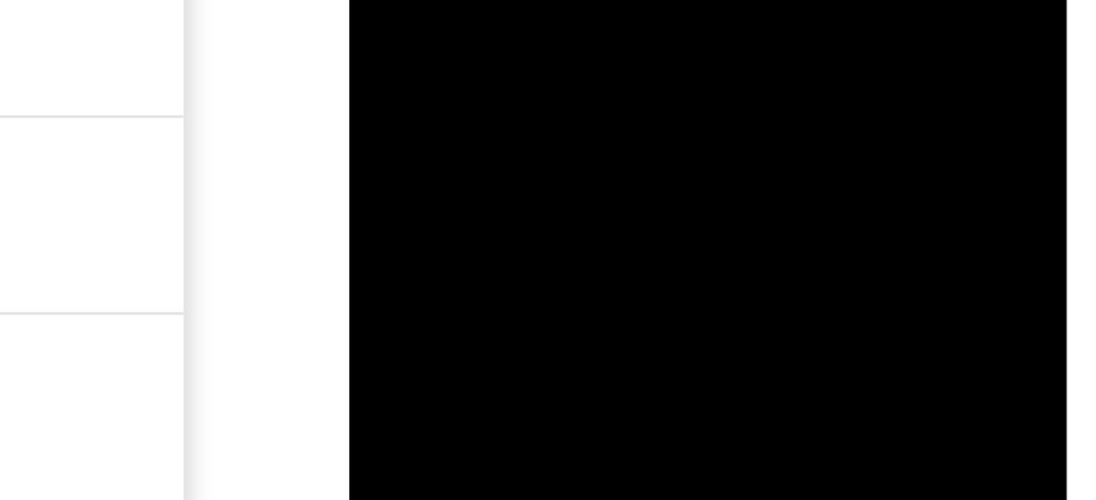
drag, startPoint x: 475, startPoint y: -479, endPoint x: 480, endPoint y: -440, distance: 39.5
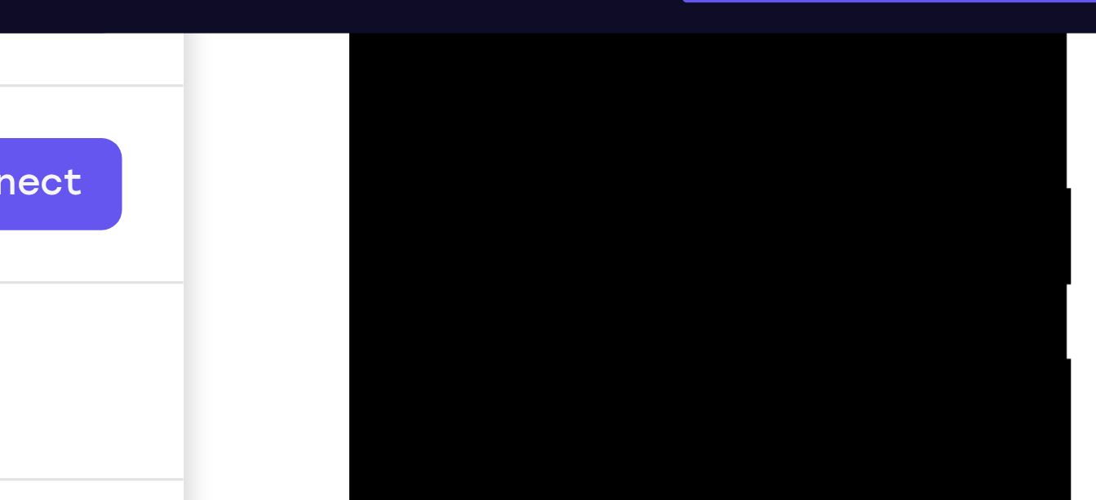
click at [532, 0] on div at bounding box center [465, 44] width 206 height 457
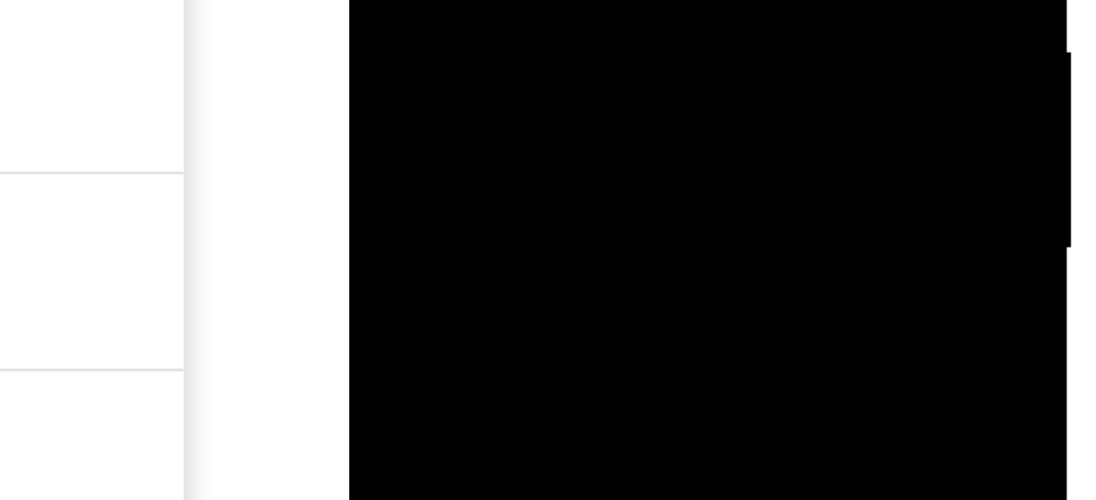
drag, startPoint x: 443, startPoint y: -359, endPoint x: 441, endPoint y: -336, distance: 23.0
drag, startPoint x: 429, startPoint y: -270, endPoint x: 427, endPoint y: -349, distance: 78.4
drag, startPoint x: 427, startPoint y: -277, endPoint x: 421, endPoint y: -346, distance: 69.6
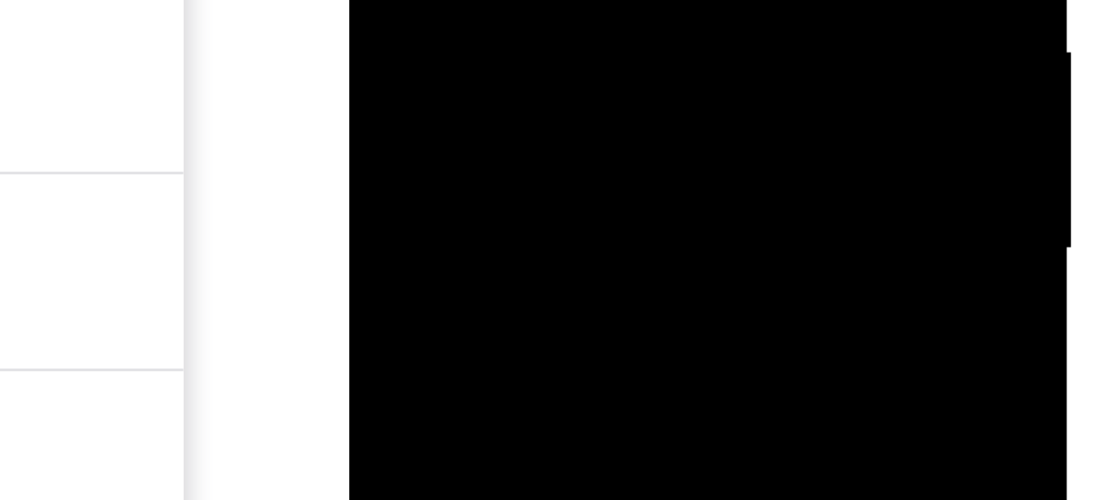
drag, startPoint x: 424, startPoint y: -273, endPoint x: 418, endPoint y: -351, distance: 77.7
drag, startPoint x: 451, startPoint y: -222, endPoint x: 437, endPoint y: -318, distance: 97.3
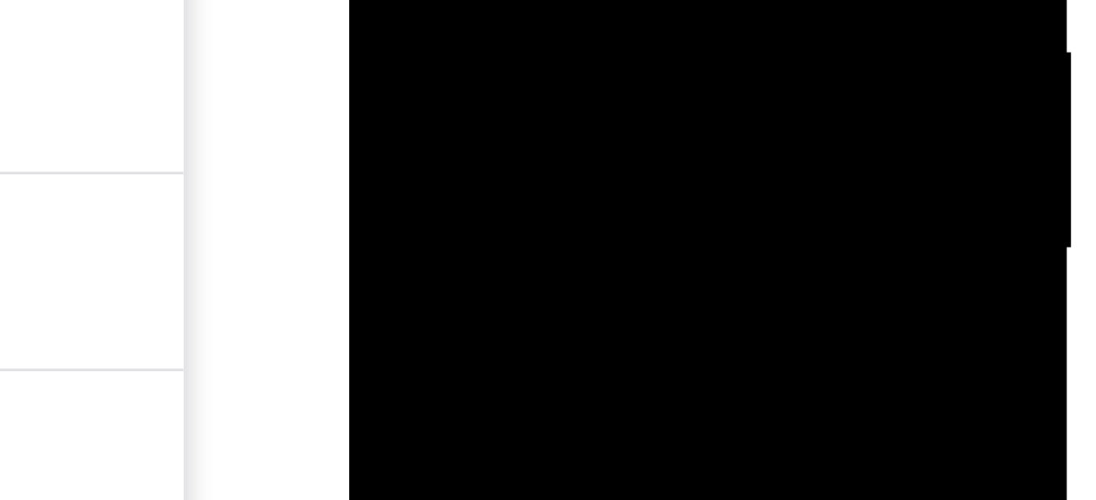
drag, startPoint x: 457, startPoint y: -542, endPoint x: 445, endPoint y: -547, distance: 13.2
drag, startPoint x: 431, startPoint y: -482, endPoint x: 432, endPoint y: -557, distance: 75.1
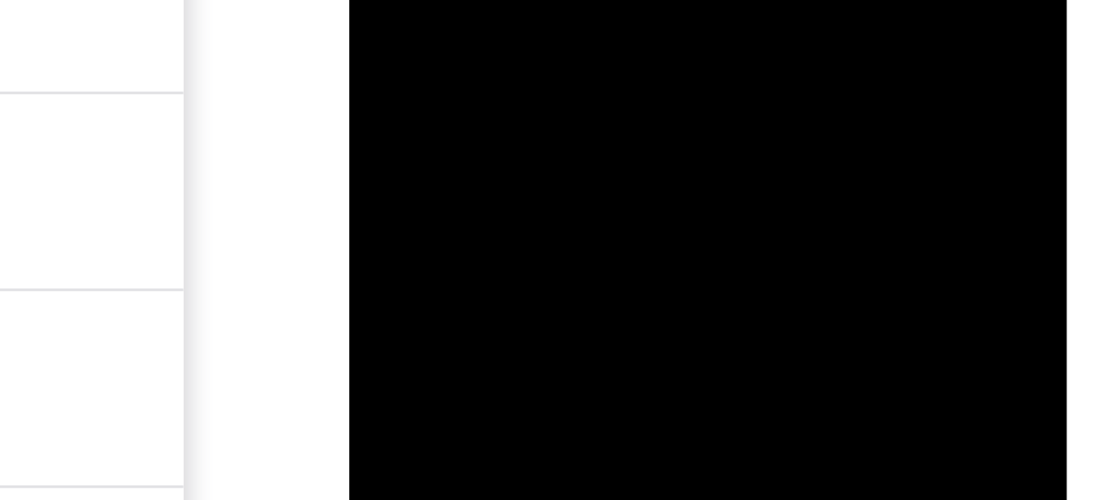
drag, startPoint x: 408, startPoint y: -465, endPoint x: 410, endPoint y: -552, distance: 86.5
drag, startPoint x: 407, startPoint y: -472, endPoint x: 402, endPoint y: -555, distance: 83.4
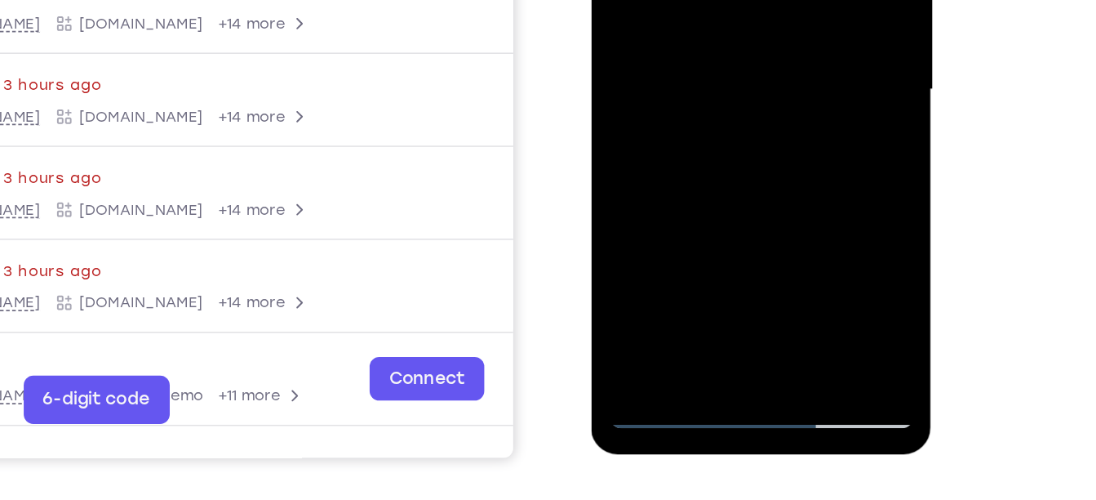
drag, startPoint x: 724, startPoint y: 96, endPoint x: 722, endPoint y: 73, distance: 23.7
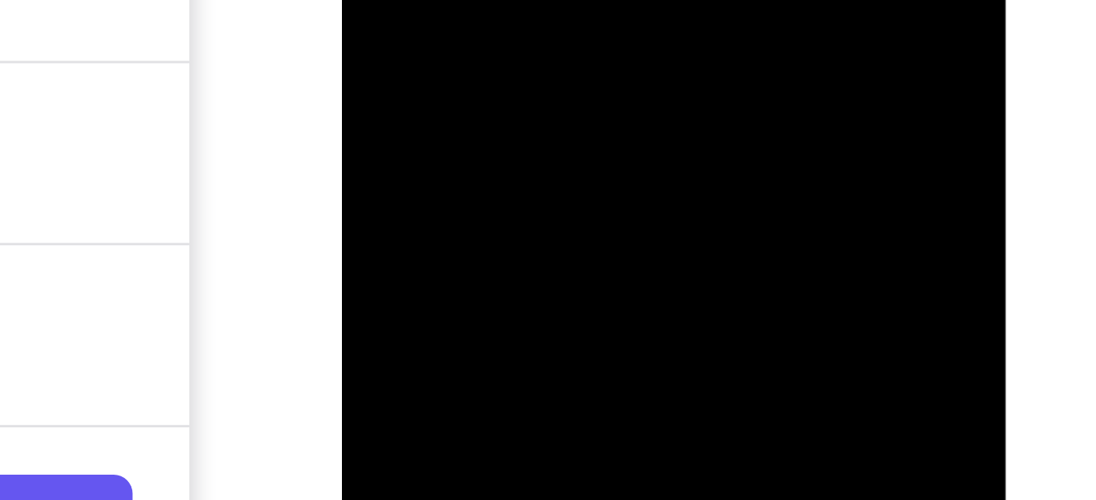
drag, startPoint x: 487, startPoint y: -379, endPoint x: 484, endPoint y: -461, distance: 82.5
drag, startPoint x: 460, startPoint y: -362, endPoint x: 460, endPoint y: -400, distance: 37.5
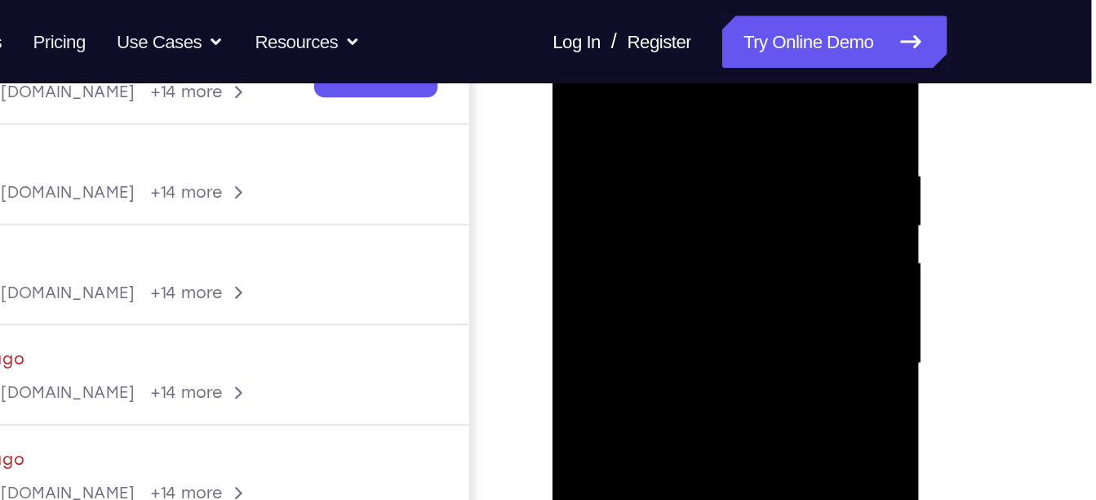
scroll to position [282, 0]
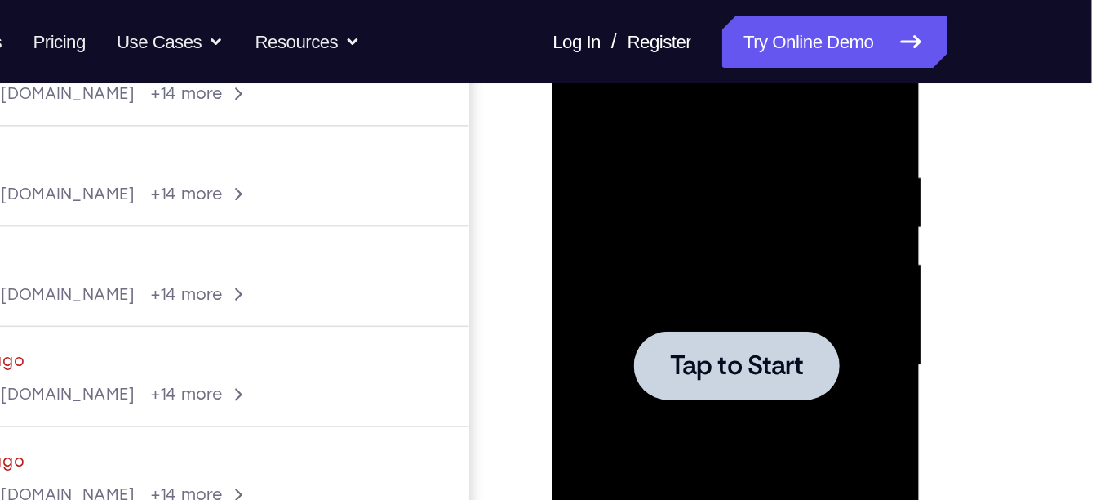
click at [617, 157] on div at bounding box center [668, 222] width 206 height 457
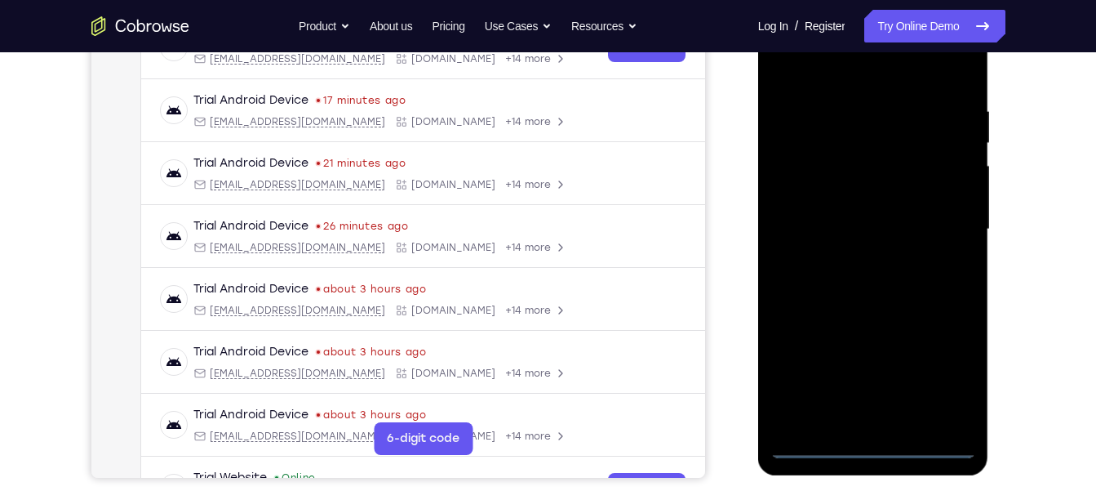
click at [877, 445] on div at bounding box center [873, 229] width 206 height 457
click at [950, 374] on div at bounding box center [873, 229] width 206 height 457
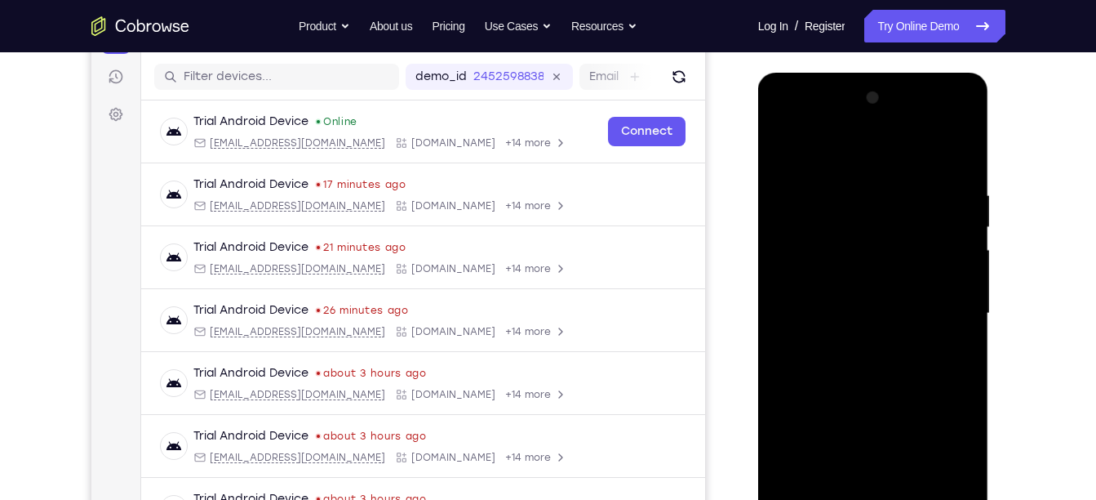
scroll to position [197, 0]
click at [851, 163] on div at bounding box center [873, 314] width 206 height 457
click at [812, 270] on div at bounding box center [873, 314] width 206 height 457
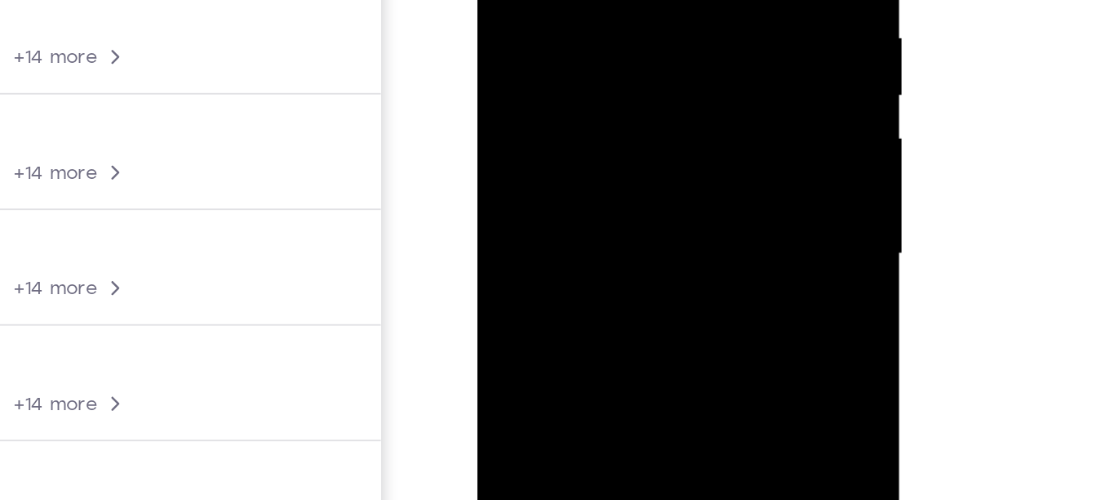
click at [593, 54] on div at bounding box center [594, 53] width 206 height 457
click at [577, 51] on div at bounding box center [594, 53] width 206 height 457
click at [576, 73] on div at bounding box center [594, 53] width 206 height 457
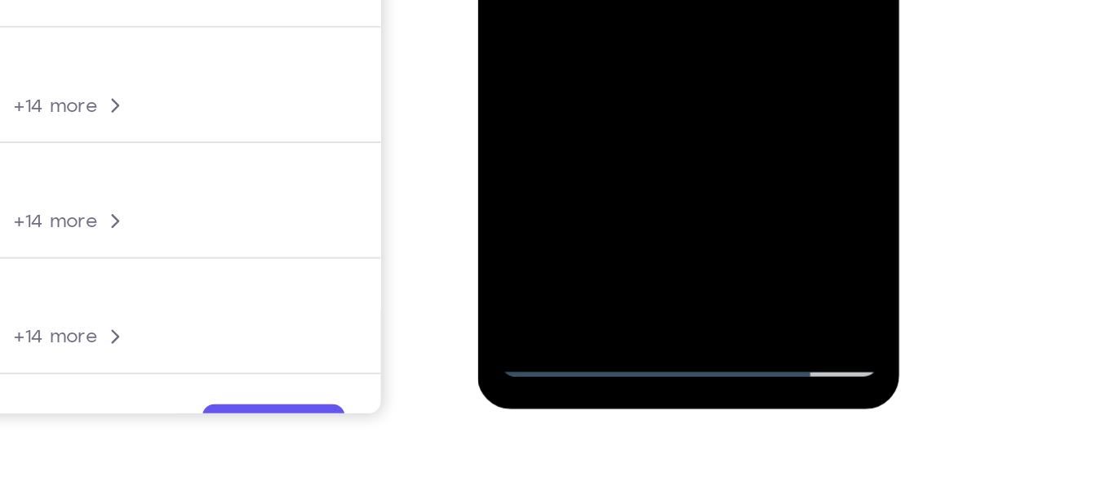
scroll to position [306, 0]
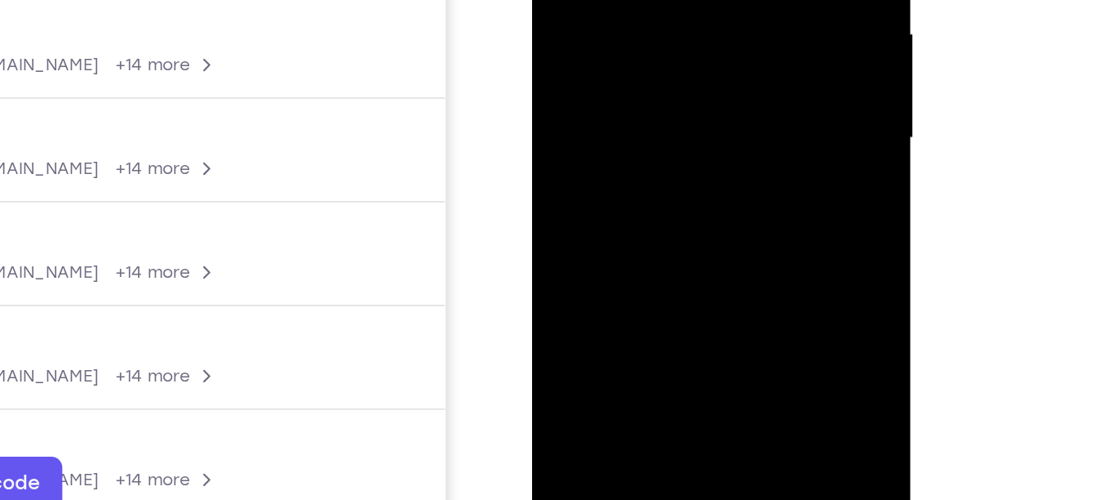
drag, startPoint x: 650, startPoint y: 90, endPoint x: 648, endPoint y: -16, distance: 105.3
drag, startPoint x: 659, startPoint y: 66, endPoint x: 655, endPoint y: -51, distance: 117.6
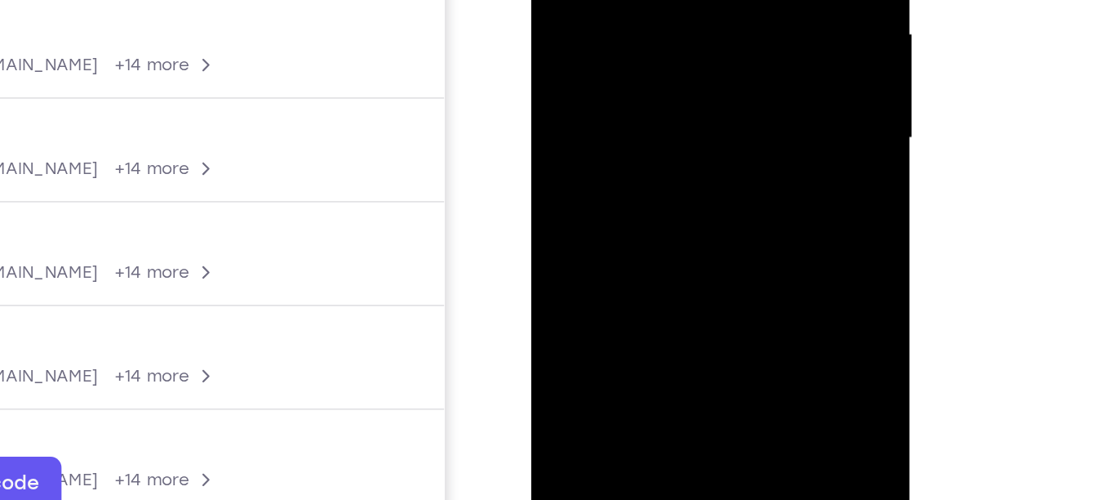
drag, startPoint x: 650, startPoint y: 37, endPoint x: 650, endPoint y: -50, distance: 86.5
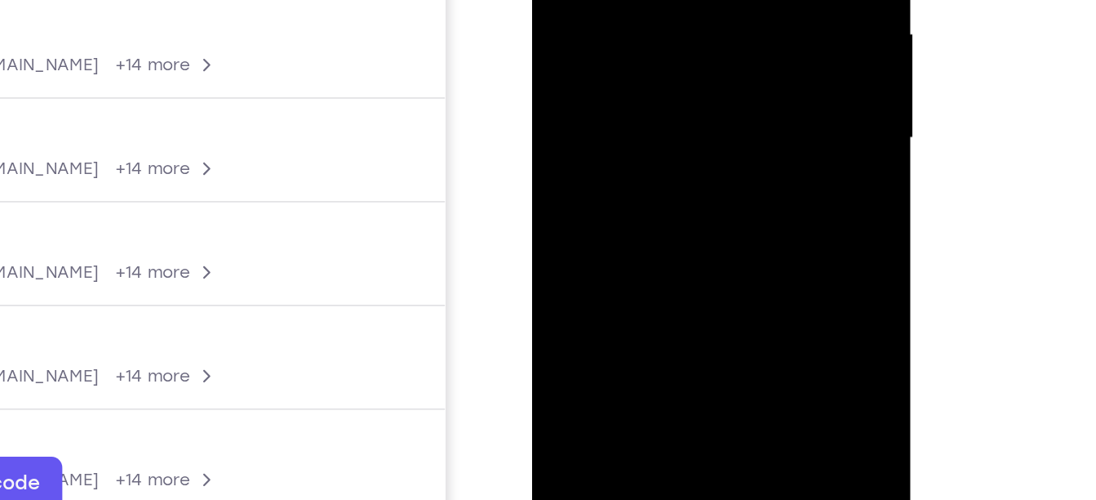
drag, startPoint x: 674, startPoint y: 120, endPoint x: 670, endPoint y: -33, distance: 153.5
drag, startPoint x: 678, startPoint y: 59, endPoint x: 670, endPoint y: -30, distance: 89.3
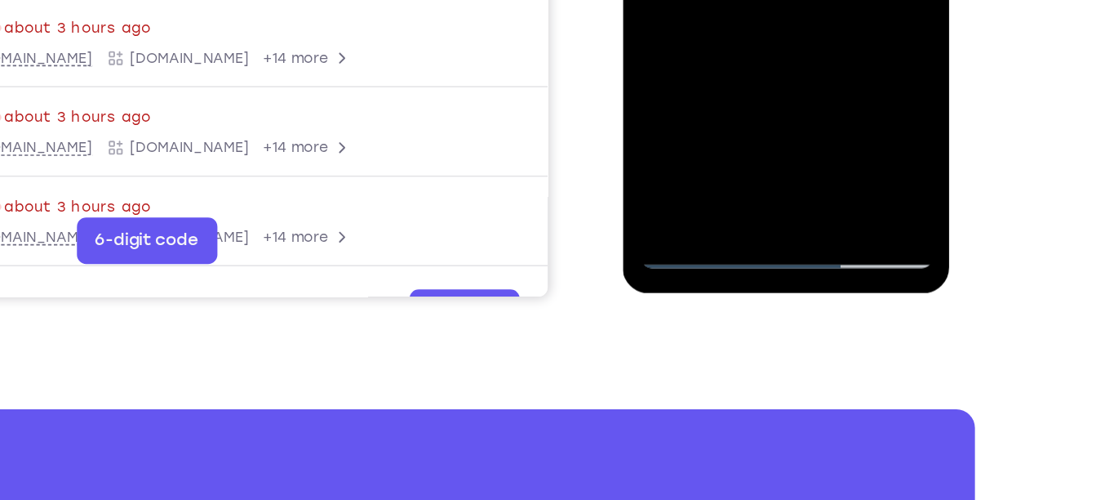
scroll to position [407, 0]
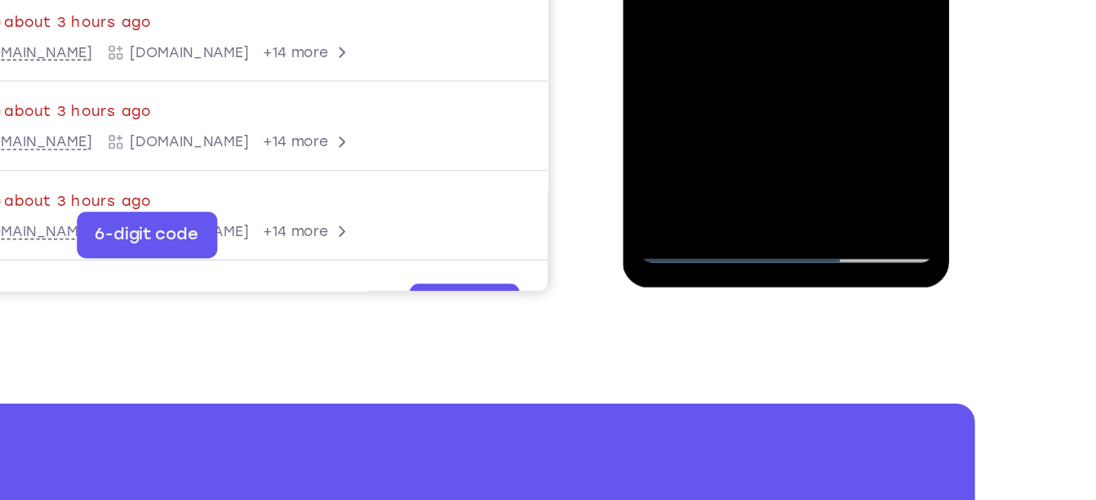
drag, startPoint x: 730, startPoint y: -17, endPoint x: 732, endPoint y: -140, distance: 122.5
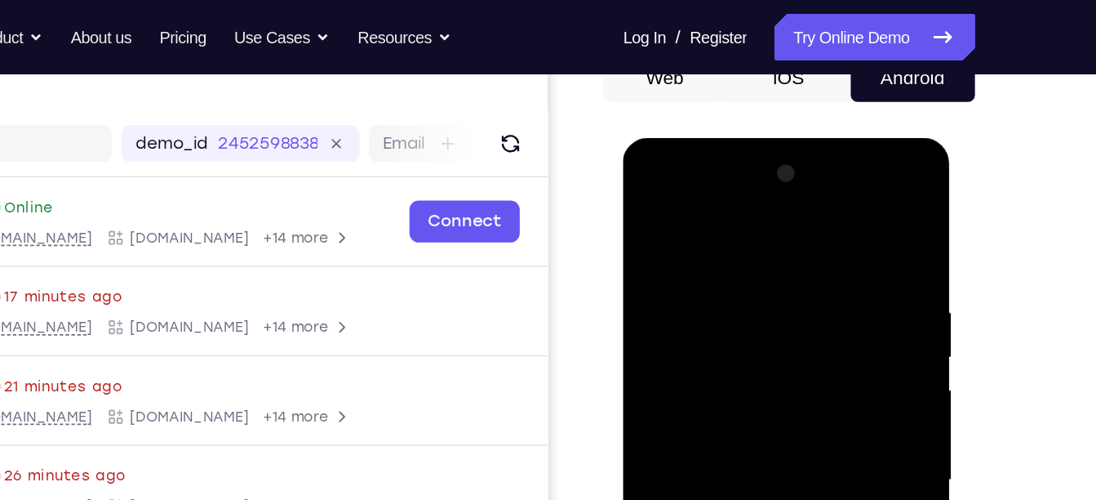
scroll to position [171, 0]
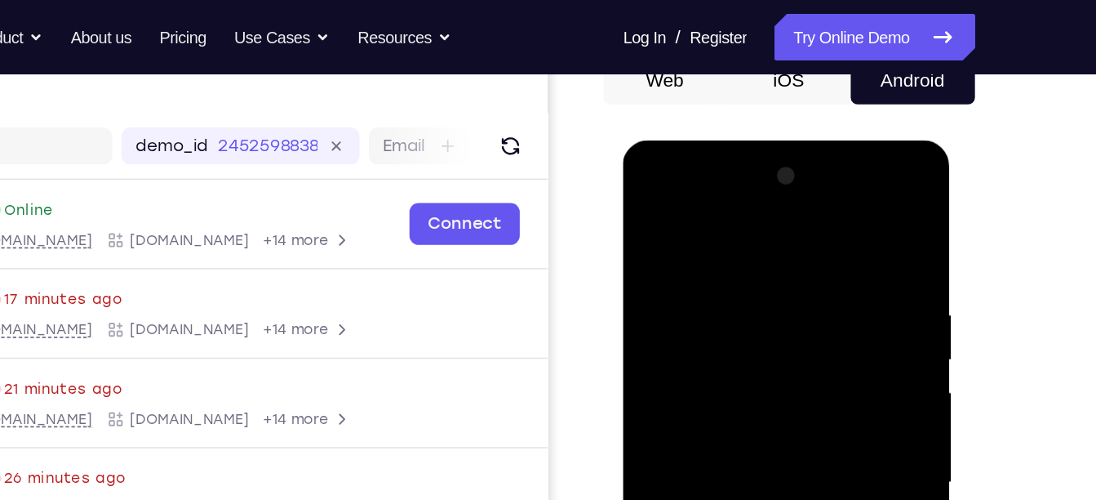
click at [646, 215] on div at bounding box center [738, 381] width 206 height 457
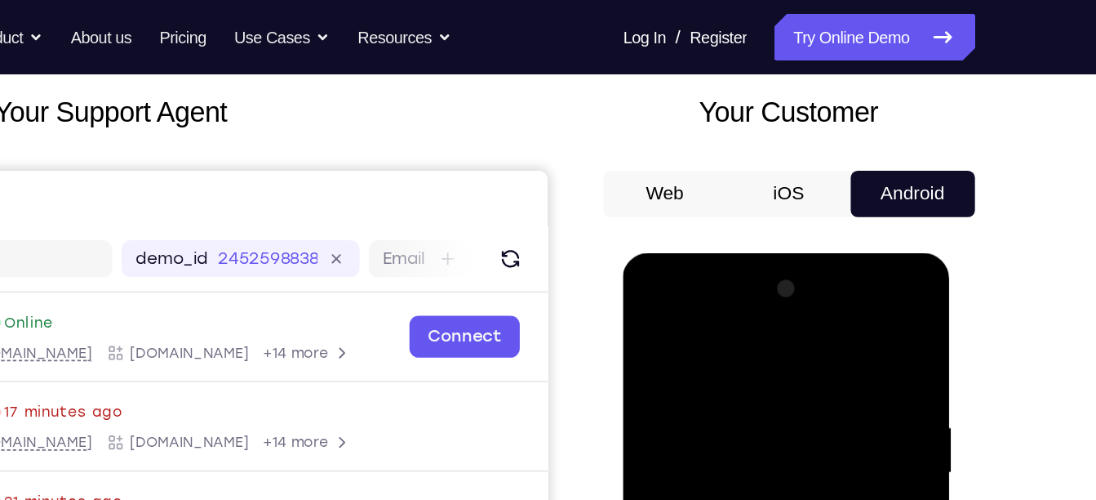
scroll to position [91, 0]
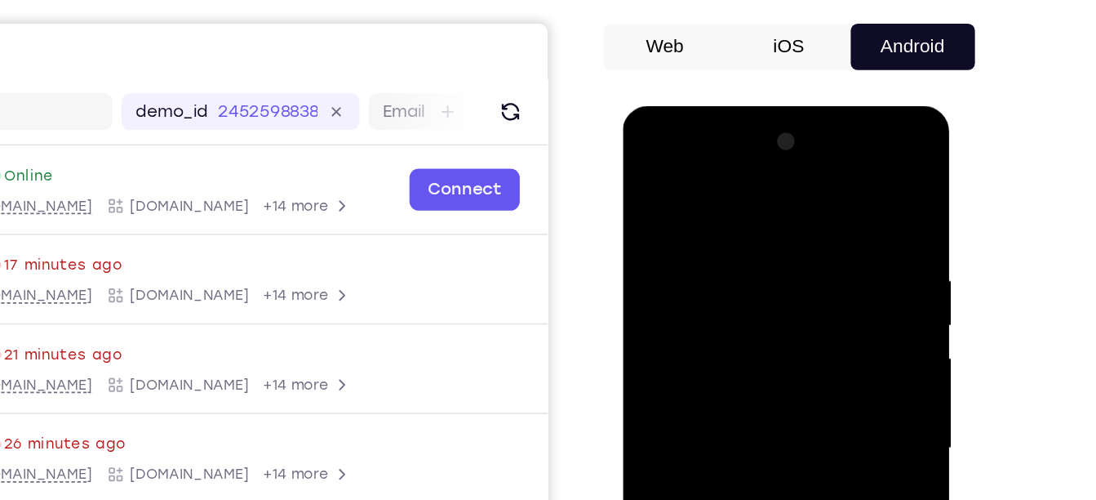
click at [704, 156] on div at bounding box center [738, 346] width 206 height 457
click at [659, 224] on div at bounding box center [738, 346] width 206 height 457
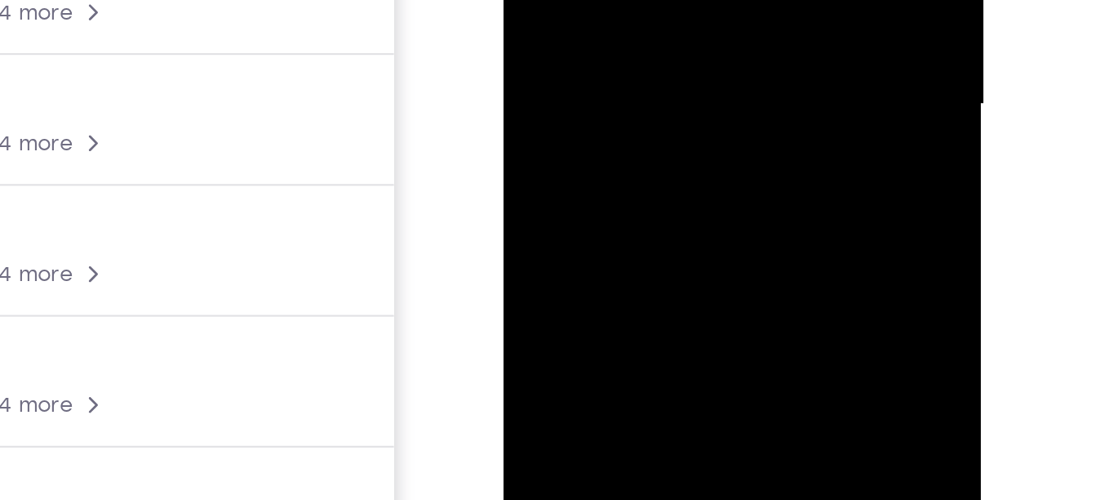
scroll to position [210, 0]
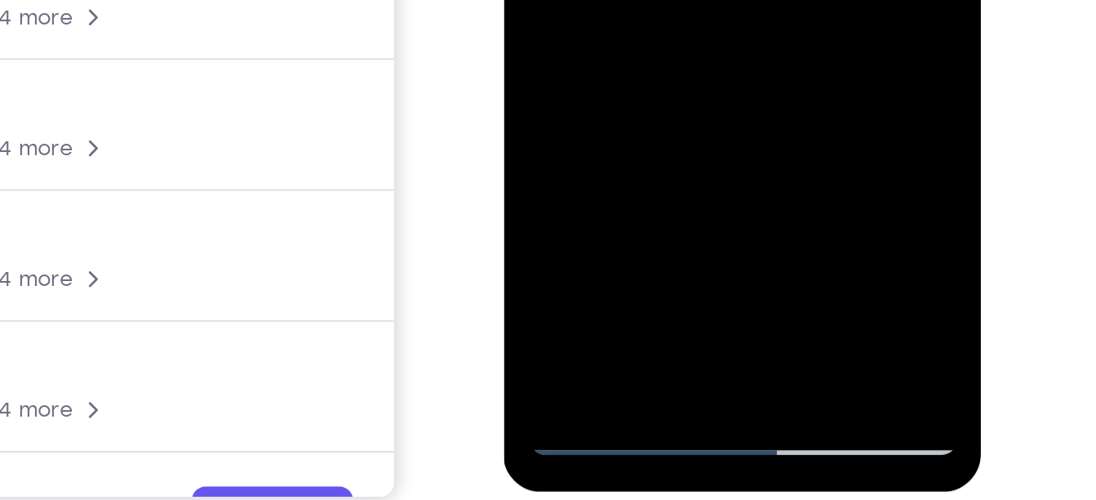
scroll to position [261, 0]
drag, startPoint x: 633, startPoint y: -140, endPoint x: 631, endPoint y: -237, distance: 97.1
drag, startPoint x: 634, startPoint y: -149, endPoint x: 634, endPoint y: -226, distance: 77.5
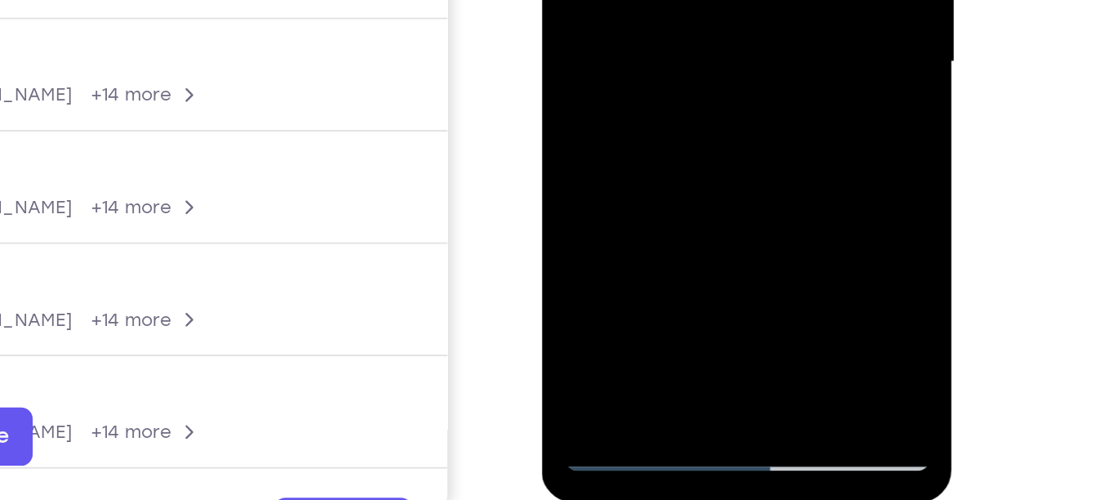
scroll to position [256, 0]
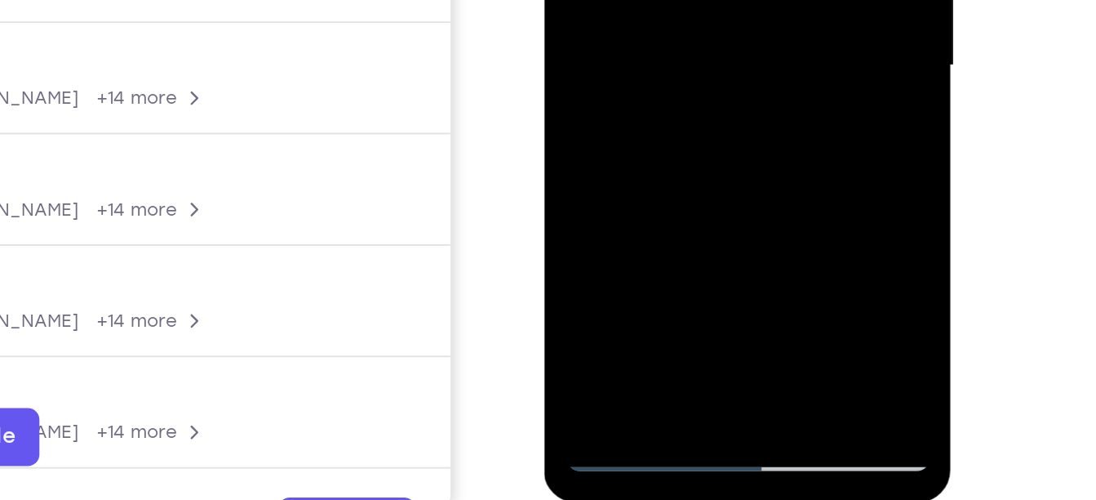
drag, startPoint x: 649, startPoint y: 7, endPoint x: 649, endPoint y: -124, distance: 131.4
drag, startPoint x: 652, startPoint y: -2, endPoint x: 661, endPoint y: -139, distance: 136.6
drag, startPoint x: 665, startPoint y: -29, endPoint x: 669, endPoint y: -169, distance: 140.4
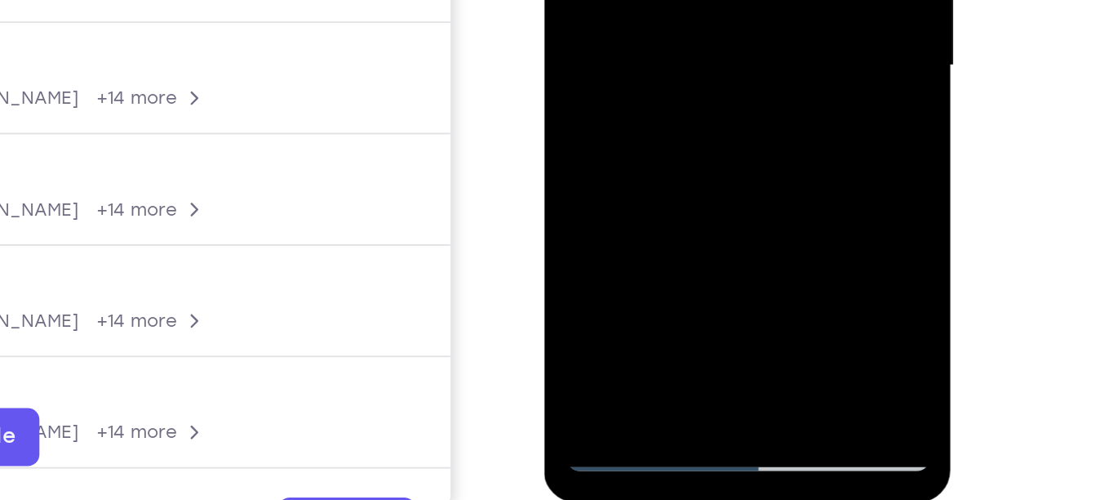
drag, startPoint x: 668, startPoint y: -10, endPoint x: 673, endPoint y: -149, distance: 138.8
drag, startPoint x: 667, startPoint y: -15, endPoint x: 670, endPoint y: -163, distance: 148.6
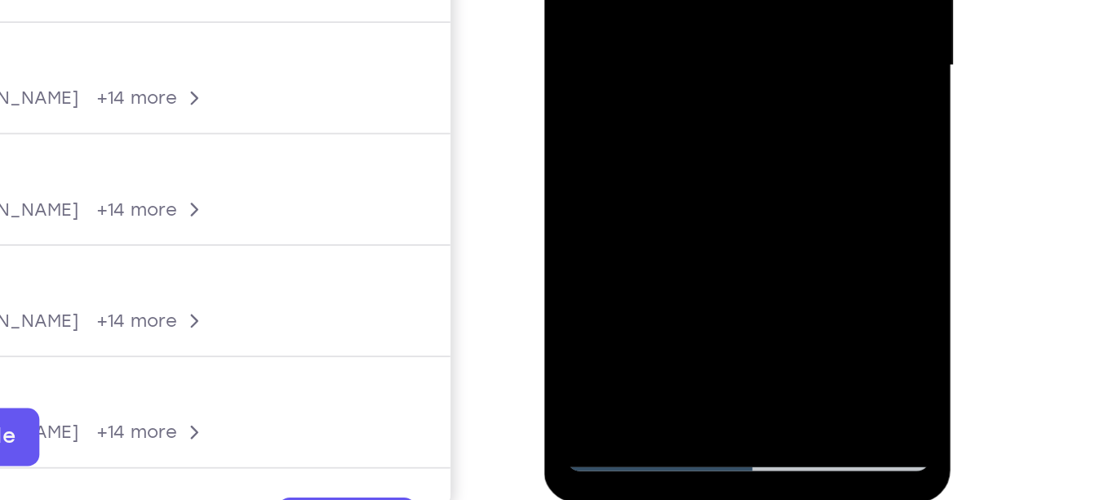
drag, startPoint x: 668, startPoint y: -7, endPoint x: 669, endPoint y: -104, distance: 97.1
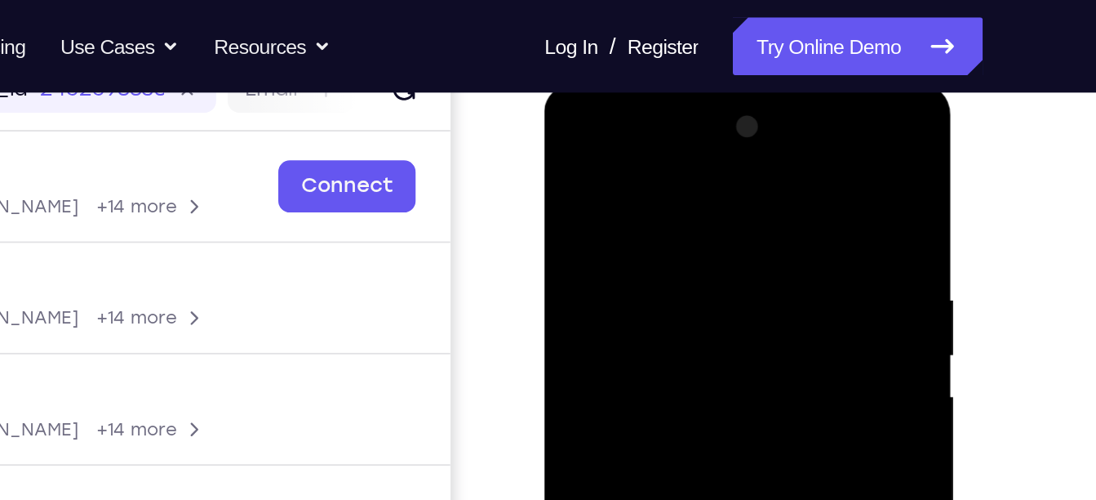
scroll to position [189, 0]
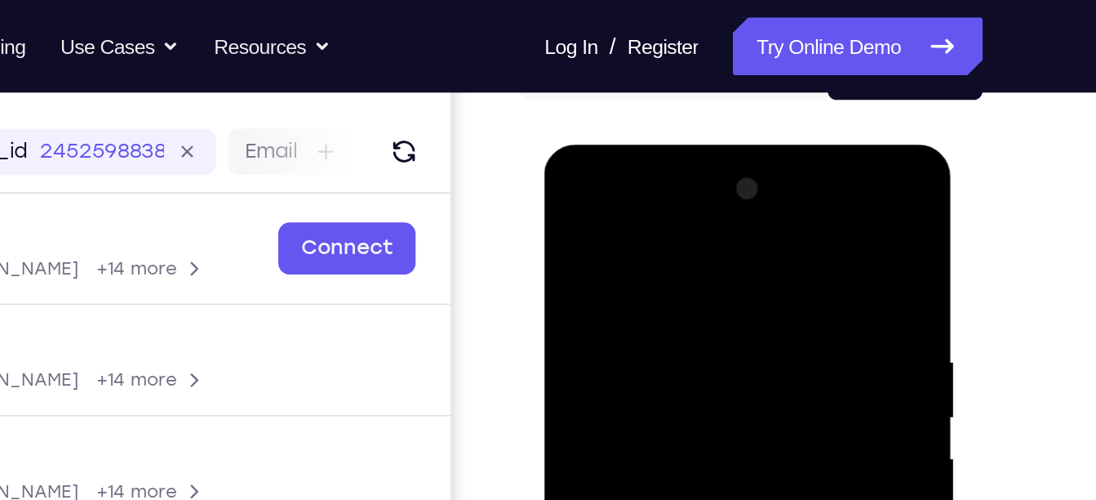
click at [672, 198] on div at bounding box center [660, 385] width 206 height 457
click at [573, 265] on div at bounding box center [660, 385] width 206 height 457
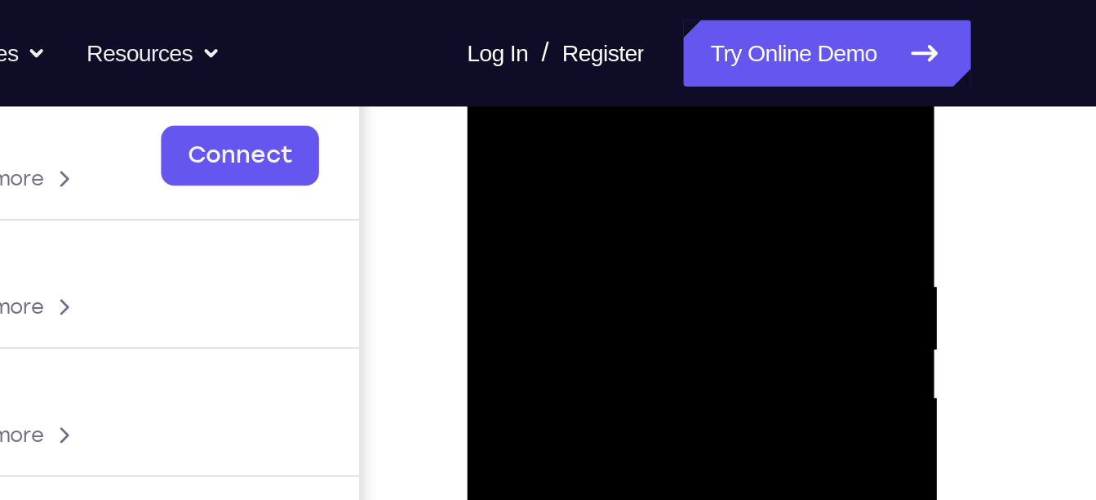
scroll to position [251, 0]
click at [605, 133] on div at bounding box center [582, 278] width 206 height 457
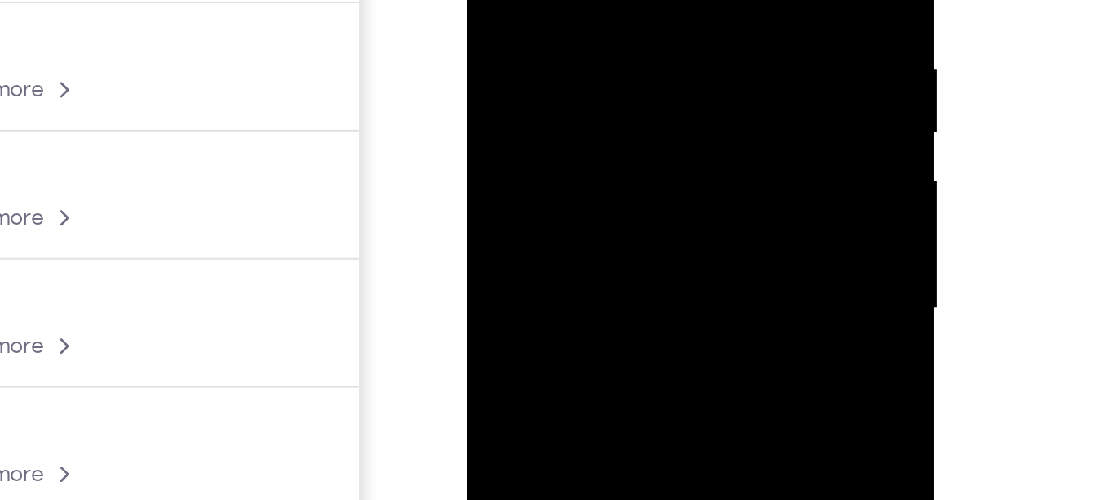
click at [620, 38] on div at bounding box center [582, 59] width 206 height 457
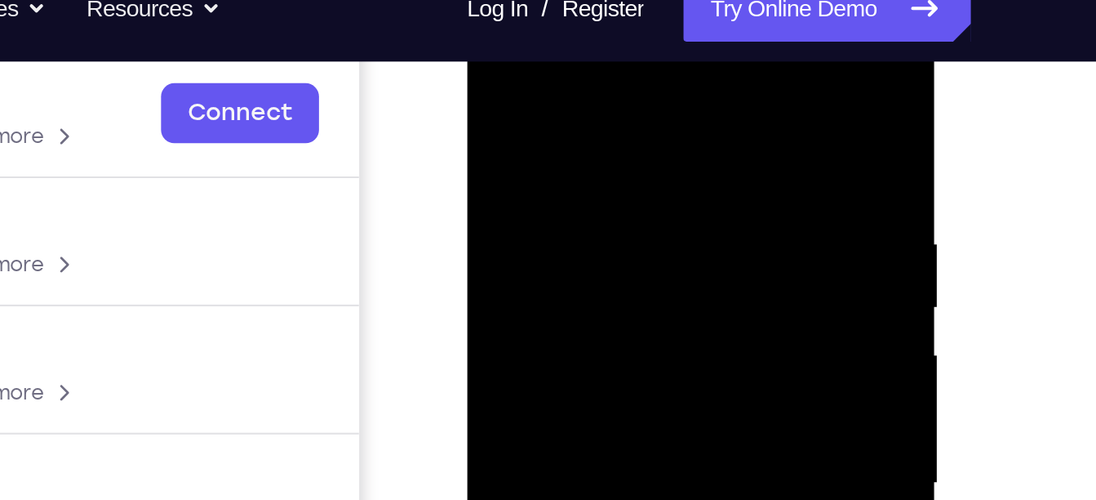
click at [500, 69] on div at bounding box center [582, 234] width 206 height 457
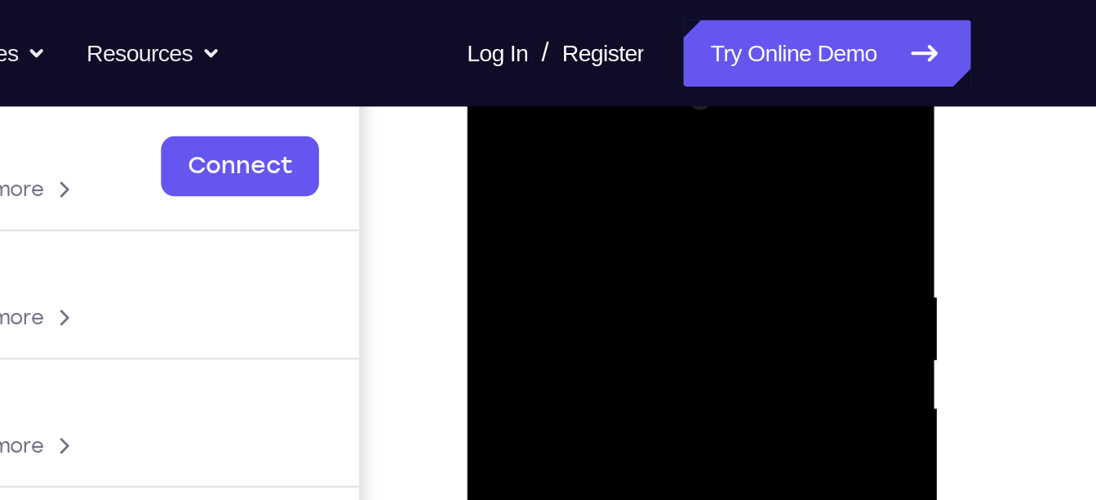
scroll to position [246, 0]
click at [646, 125] on div at bounding box center [582, 288] width 206 height 457
click at [555, 152] on div at bounding box center [582, 288] width 206 height 457
click at [508, 192] on div at bounding box center [582, 288] width 206 height 457
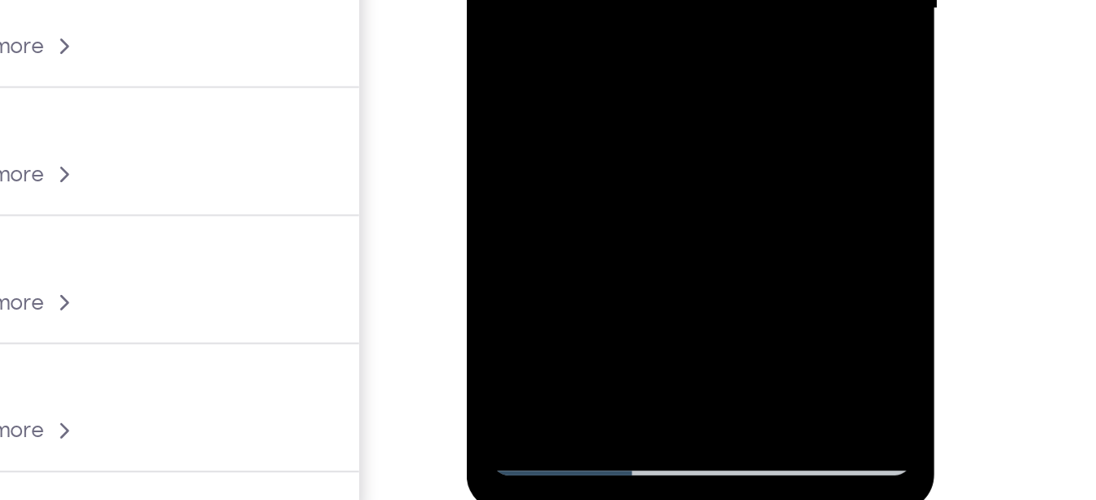
scroll to position [304, 0]
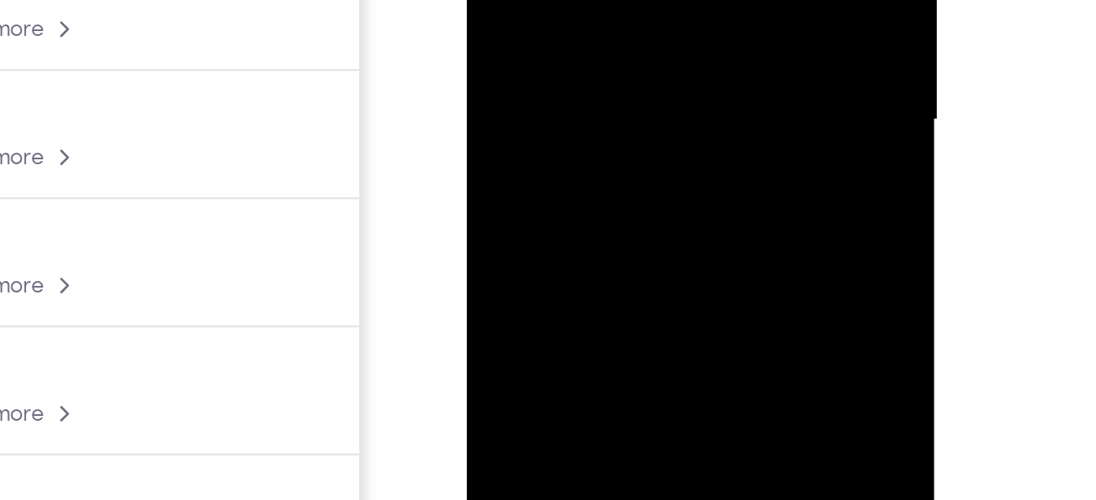
drag, startPoint x: 587, startPoint y: -220, endPoint x: 585, endPoint y: -108, distance: 111.8
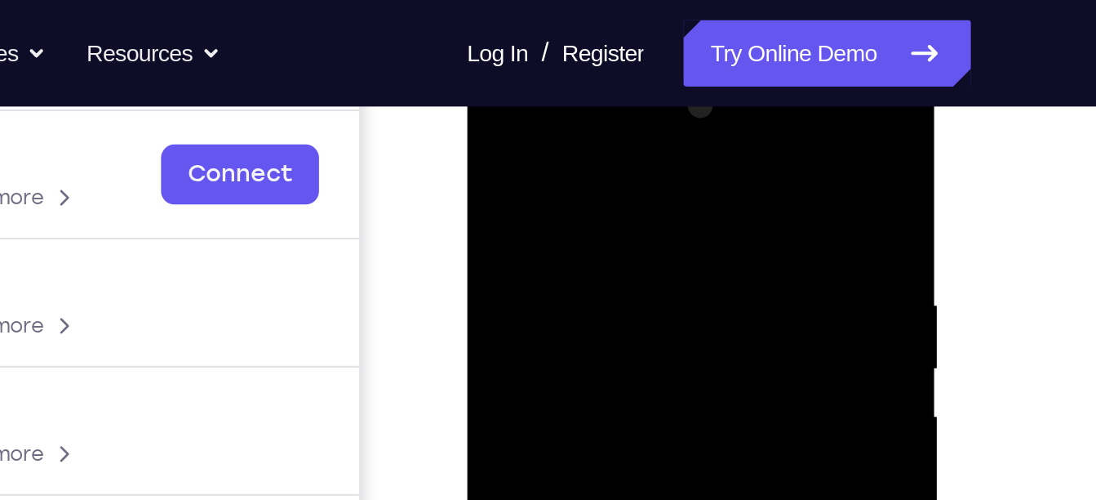
scroll to position [225, 0]
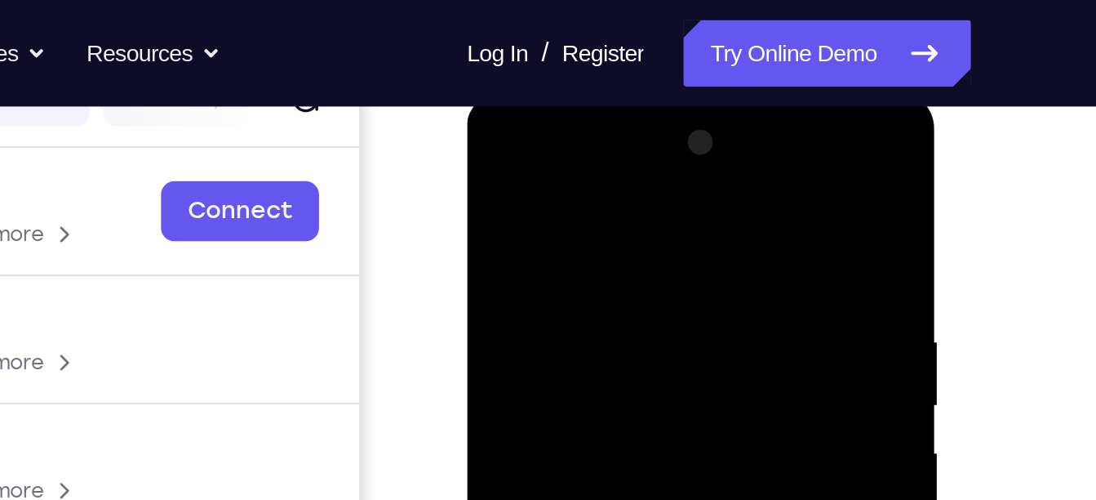
click at [493, 168] on div at bounding box center [582, 332] width 206 height 457
click at [487, 171] on div at bounding box center [582, 332] width 206 height 457
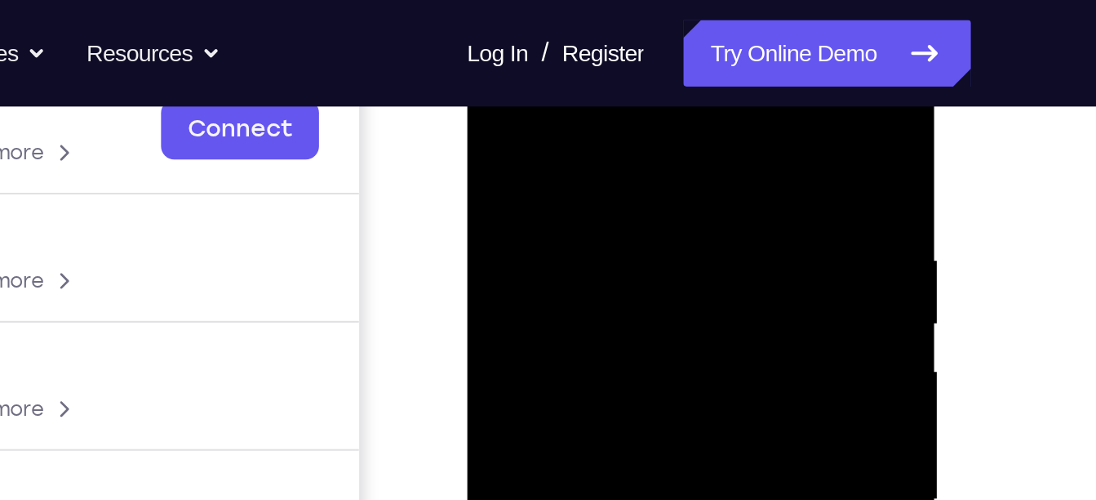
scroll to position [264, 0]
click at [650, 83] on div at bounding box center [582, 252] width 206 height 457
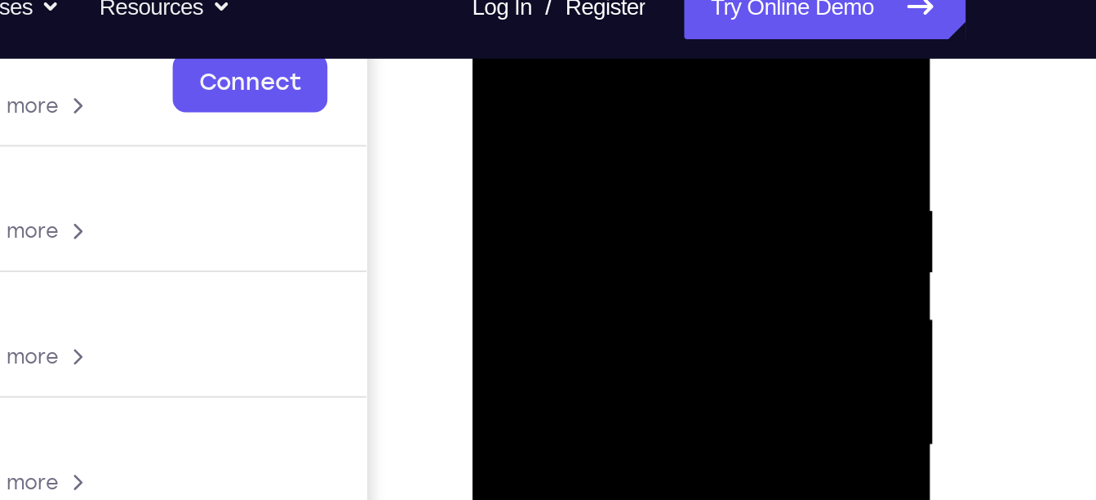
click at [495, 43] on div at bounding box center [587, 207] width 206 height 457
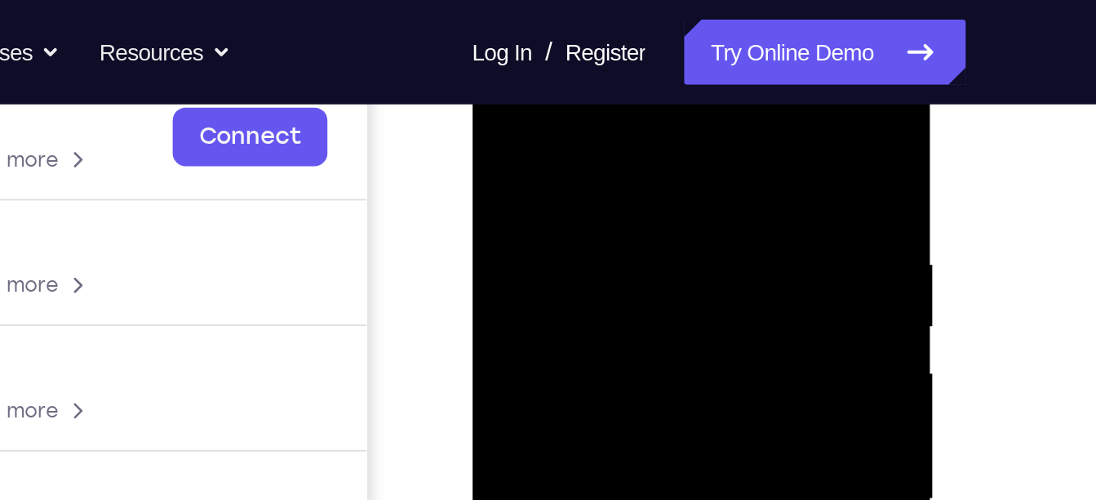
scroll to position [258, 0]
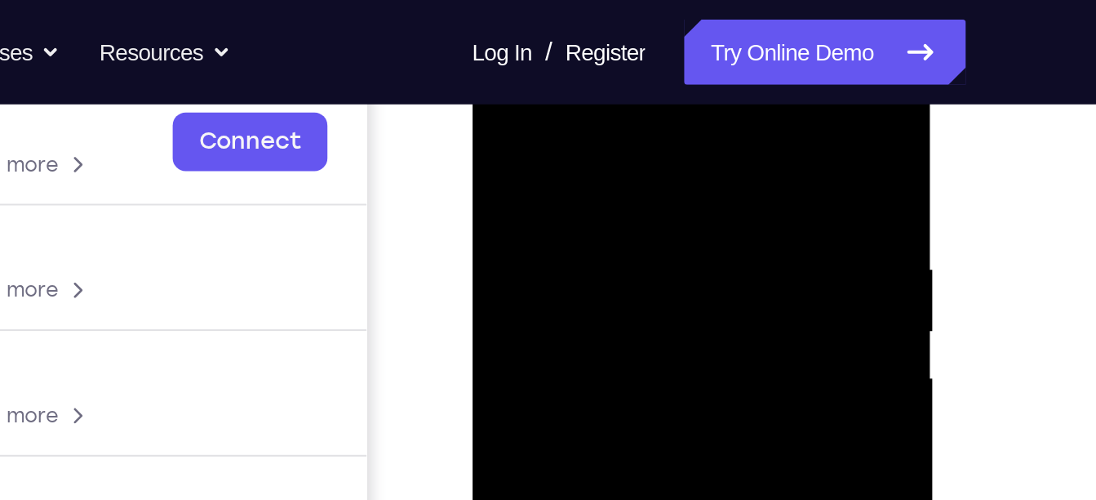
click at [531, 103] on div at bounding box center [587, 264] width 206 height 457
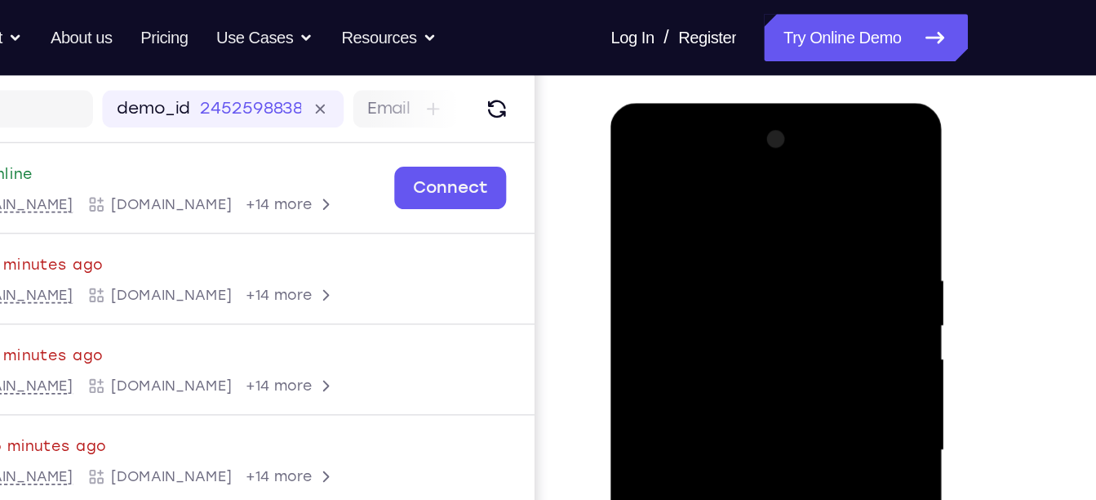
scroll to position [196, 0]
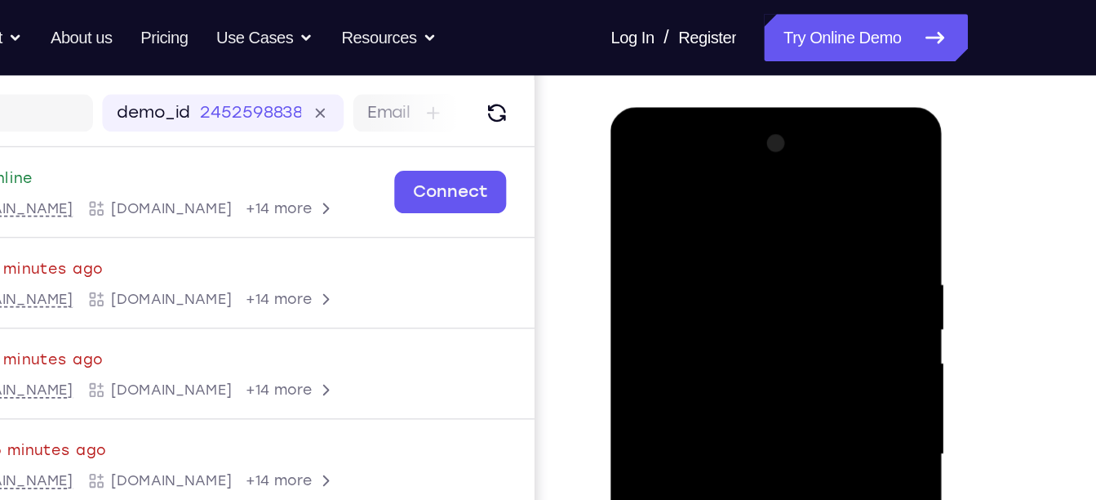
click at [644, 263] on div at bounding box center [726, 347] width 206 height 457
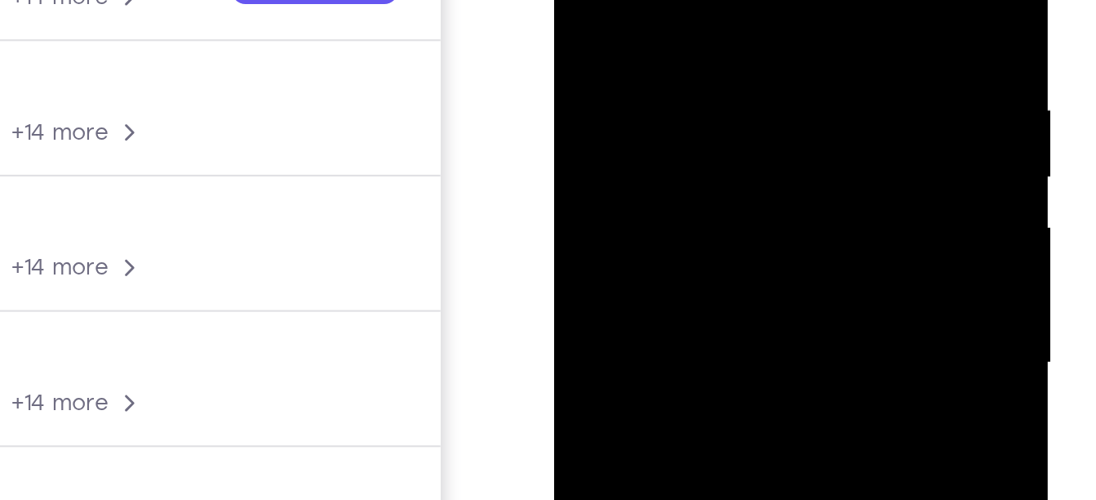
drag, startPoint x: 657, startPoint y: 43, endPoint x: 658, endPoint y: -82, distance: 125.7
click at [658, 0] on div at bounding box center [669, 86] width 206 height 457
drag, startPoint x: 655, startPoint y: 74, endPoint x: 650, endPoint y: 21, distance: 53.2
click at [650, 21] on div at bounding box center [669, 86] width 206 height 457
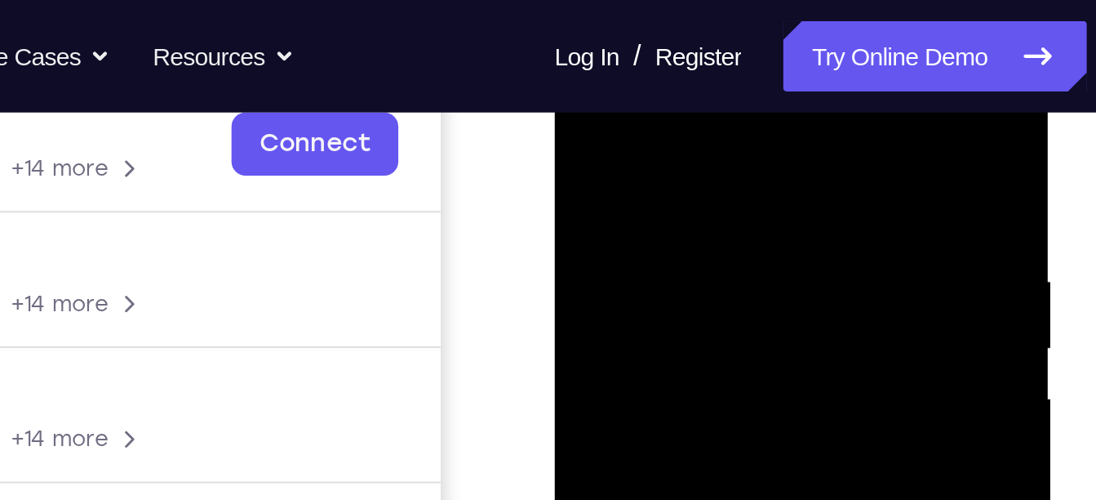
scroll to position [260, 0]
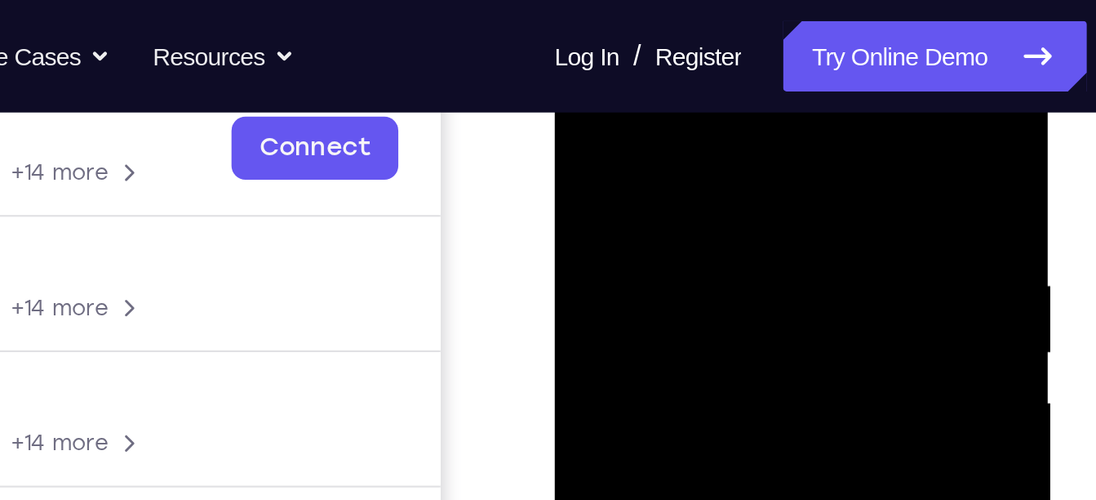
click at [579, 95] on div at bounding box center [669, 261] width 206 height 457
click at [637, 124] on div at bounding box center [669, 261] width 206 height 457
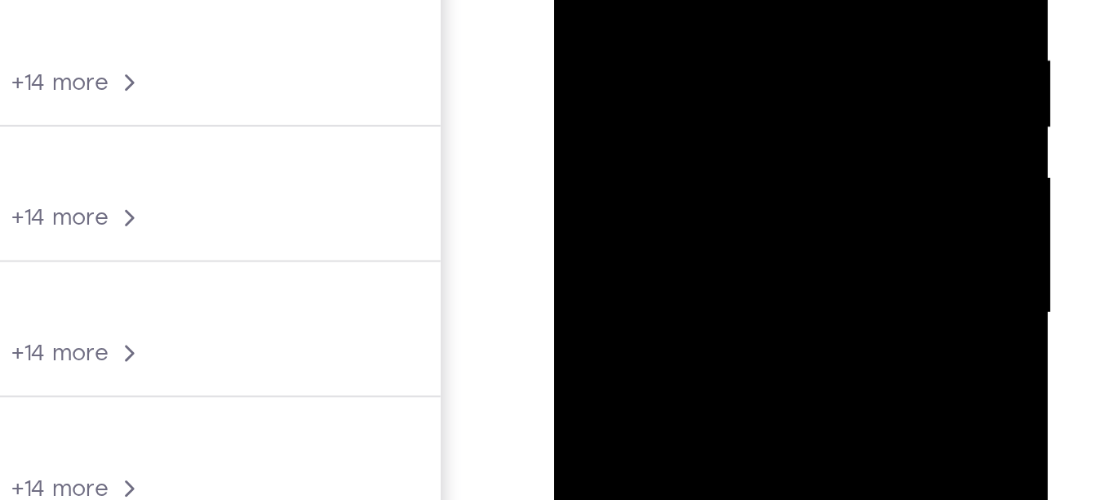
drag, startPoint x: 654, startPoint y: 102, endPoint x: 657, endPoint y: -39, distance: 141.2
click at [657, 0] on div at bounding box center [669, 37] width 206 height 457
click at [639, 12] on div at bounding box center [669, 37] width 206 height 457
drag, startPoint x: 637, startPoint y: -16, endPoint x: 634, endPoint y: -83, distance: 67.0
click at [634, 0] on div at bounding box center [669, 37] width 206 height 457
